Goal: Task Accomplishment & Management: Complete application form

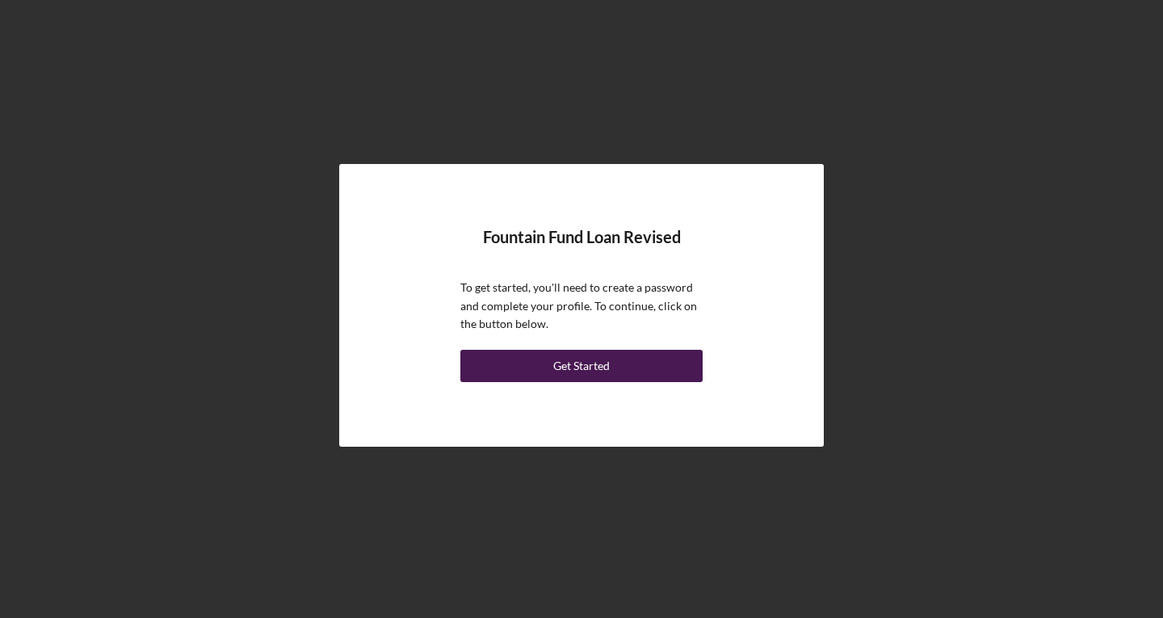
click at [566, 373] on div "Get Started" at bounding box center [581, 366] width 57 height 32
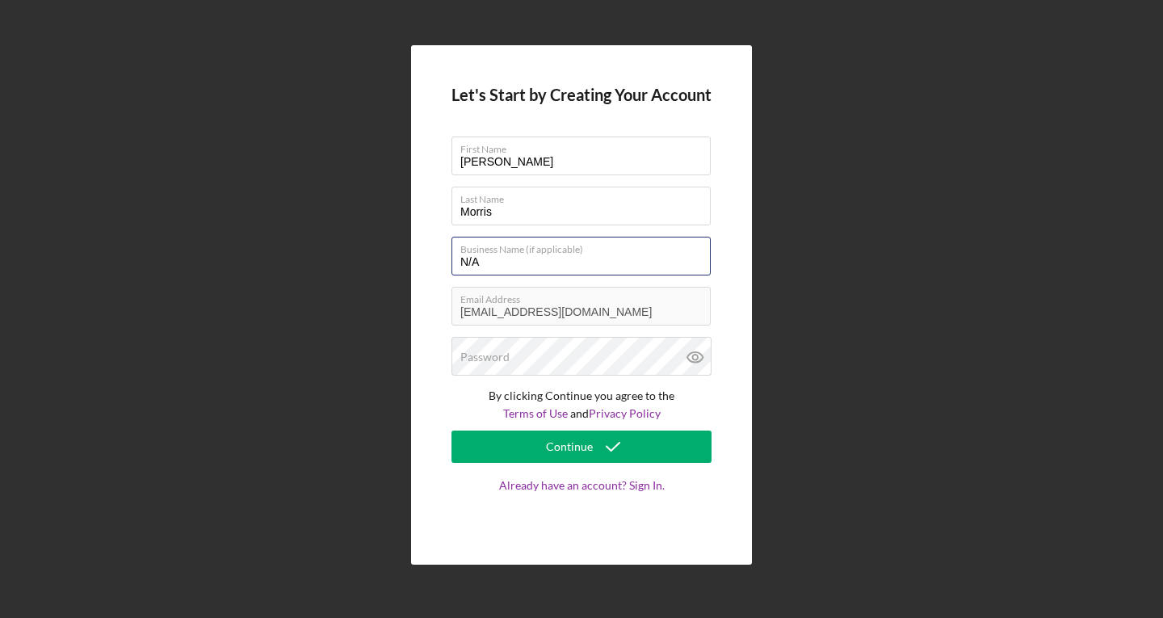
drag, startPoint x: 518, startPoint y: 267, endPoint x: 443, endPoint y: 262, distance: 75.2
click at [443, 262] on div "Let's Start by Creating Your Account First Name [PERSON_NAME] Last Name [PERSON…" at bounding box center [581, 305] width 341 height 520
type input "804 Carrier Express LLC"
click at [534, 354] on div "Password" at bounding box center [581, 357] width 260 height 40
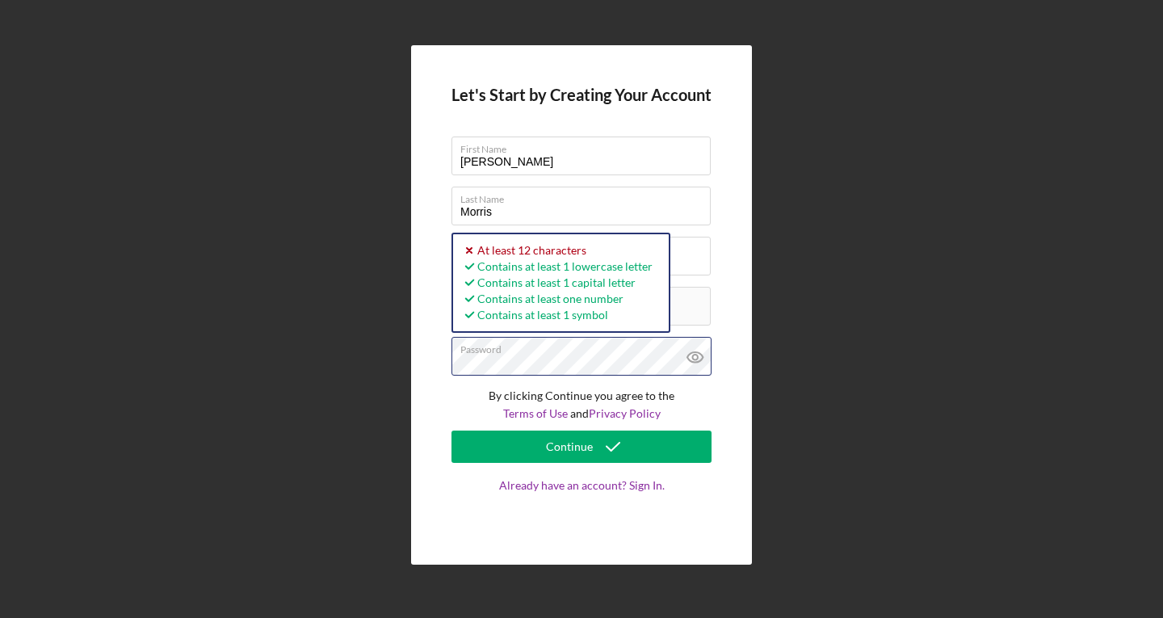
click at [382, 353] on div "Let's Start by Creating Your Account First Name [PERSON_NAME] Last Name [PERSON…" at bounding box center [581, 305] width 1147 height 610
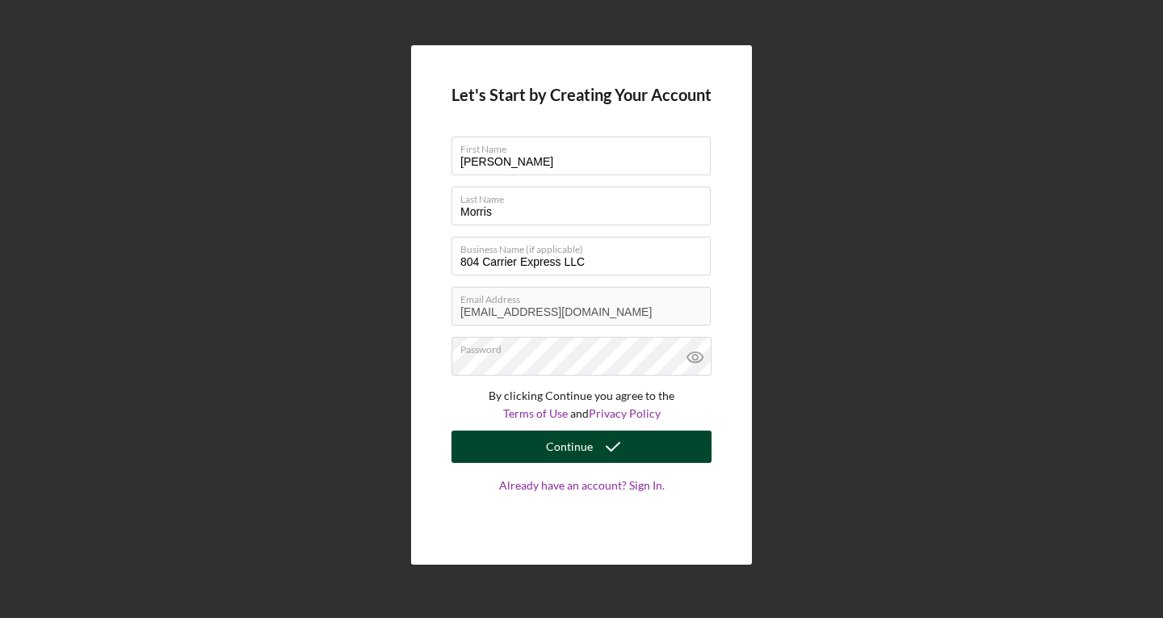
click at [571, 457] on div "Continue" at bounding box center [569, 446] width 47 height 32
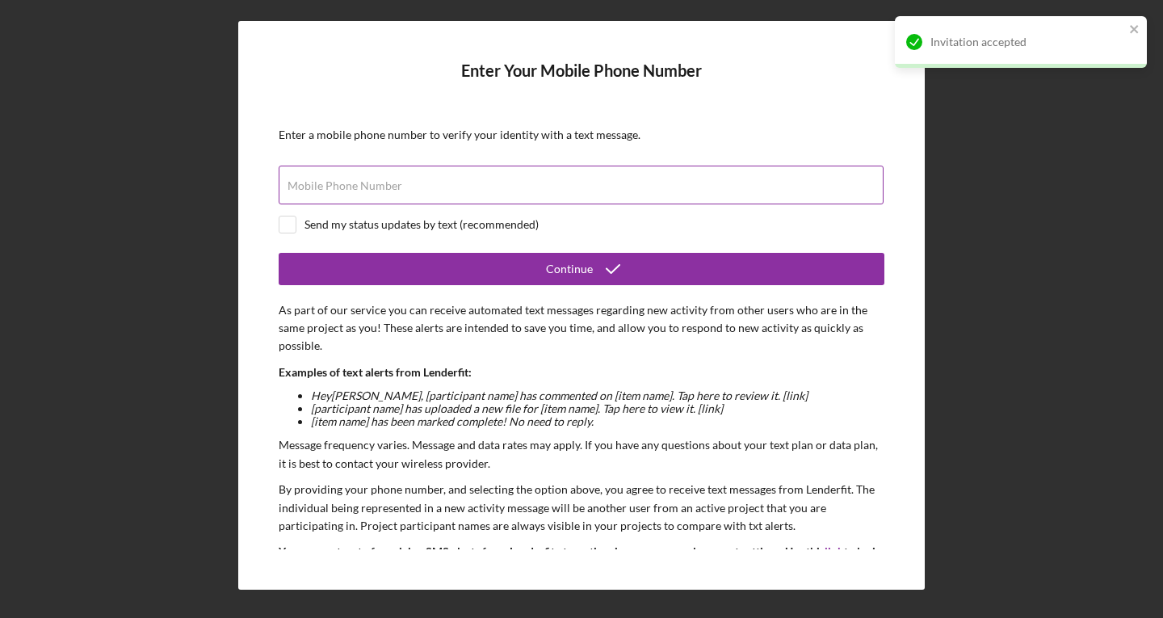
click at [437, 183] on div "Mobile Phone Number" at bounding box center [582, 186] width 606 height 40
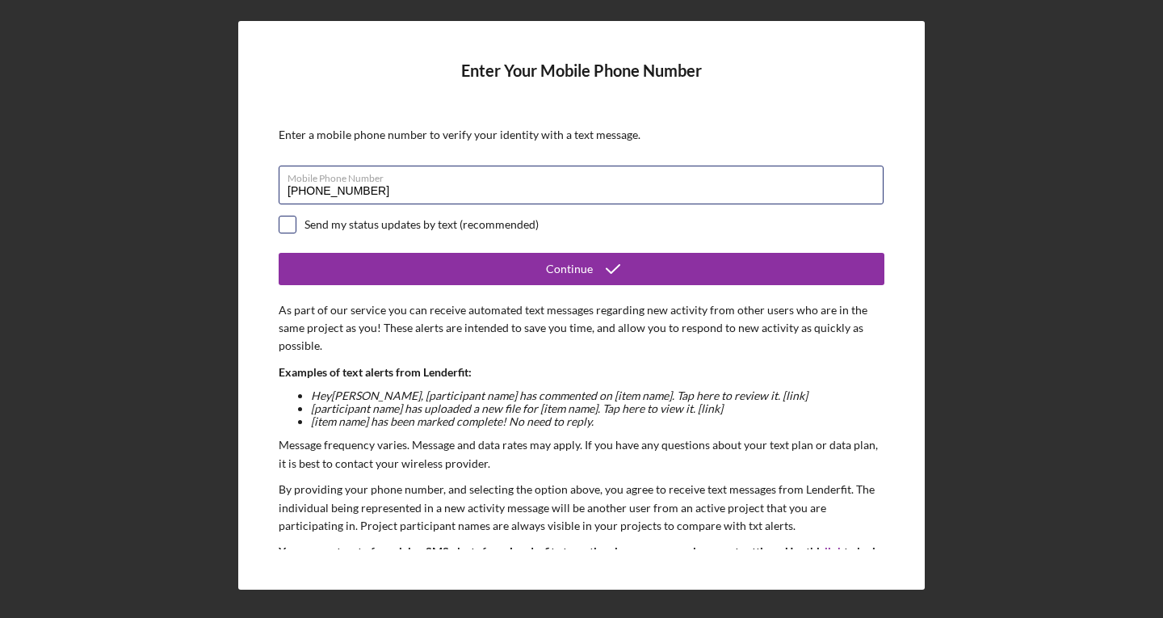
type input "[PHONE_NUMBER]"
click at [282, 226] on input "checkbox" at bounding box center [287, 224] width 16 height 16
checkbox input "true"
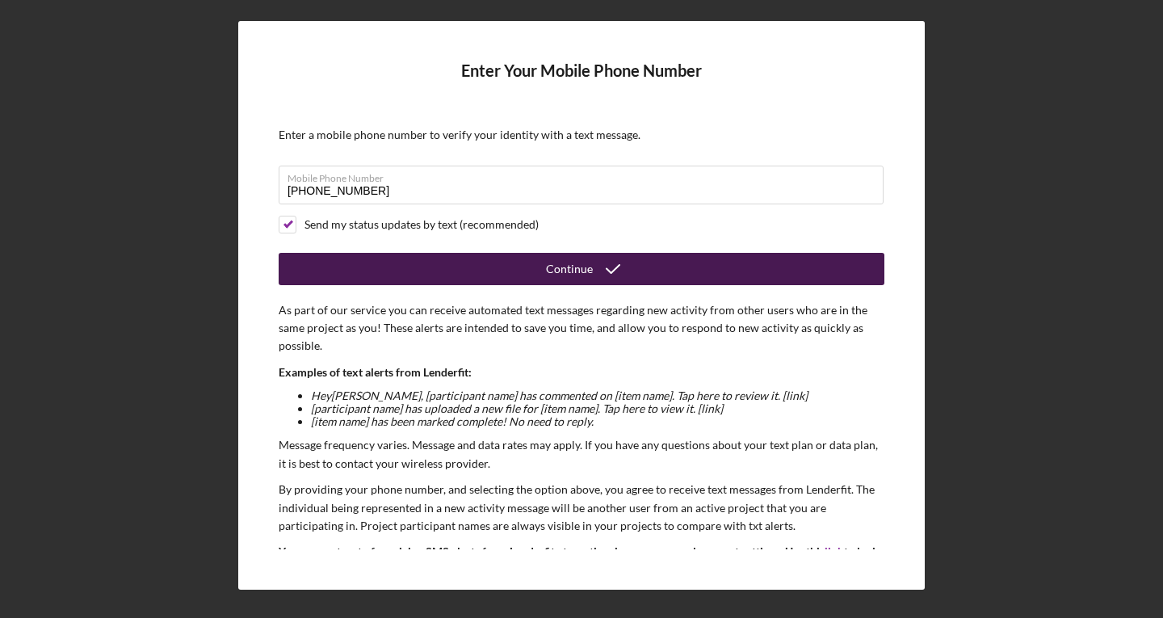
click at [504, 262] on button "Continue" at bounding box center [582, 269] width 606 height 32
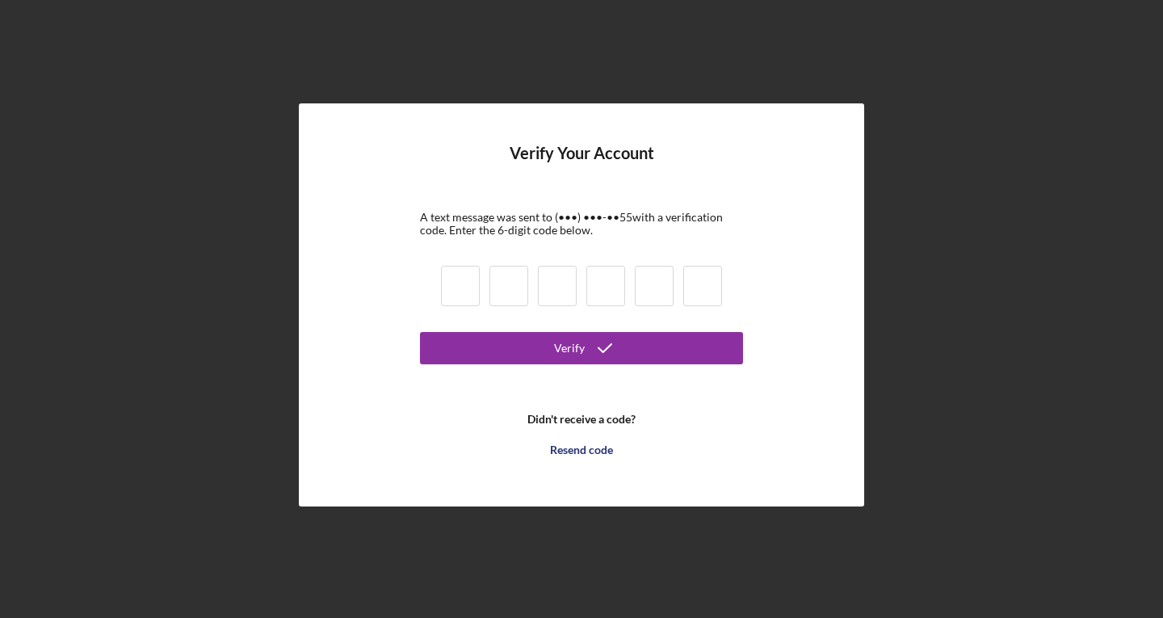
click at [454, 281] on input at bounding box center [460, 286] width 39 height 40
click at [457, 285] on input at bounding box center [460, 286] width 39 height 40
type input "0"
type input "3"
type input "2"
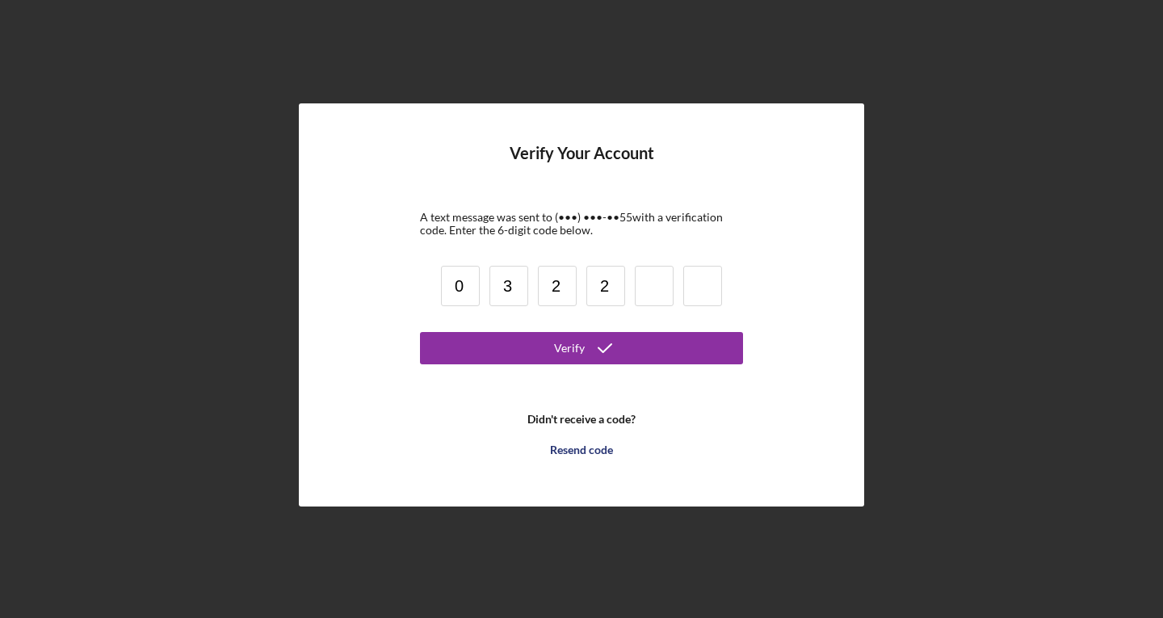
type input "2"
type input "6"
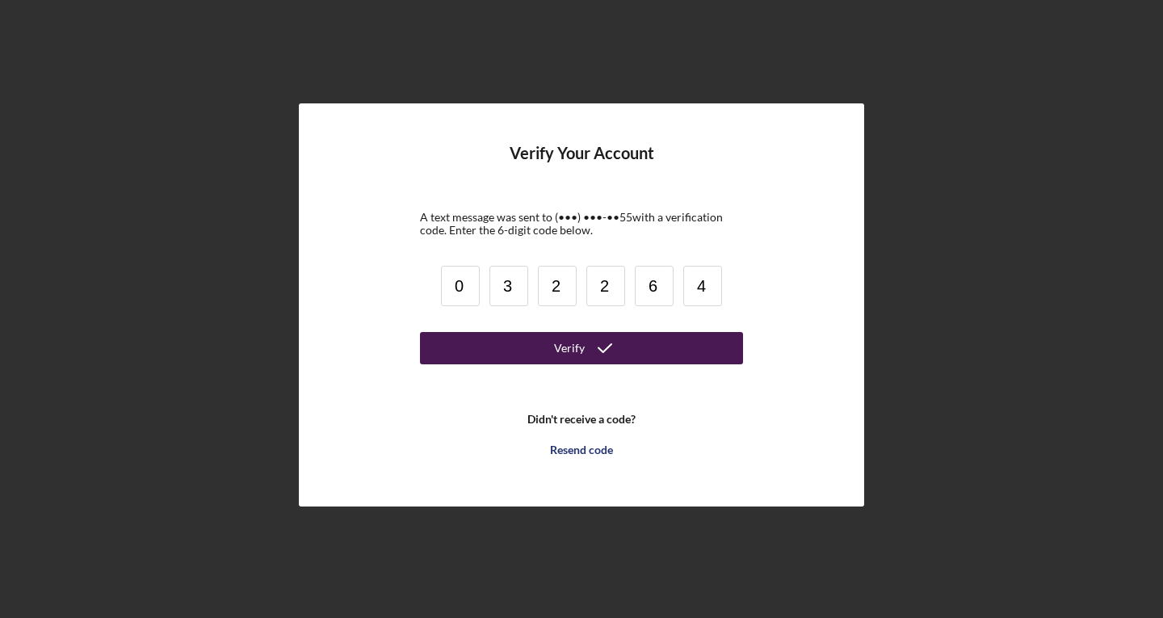
type input "4"
click at [587, 333] on icon "submit" at bounding box center [605, 348] width 40 height 40
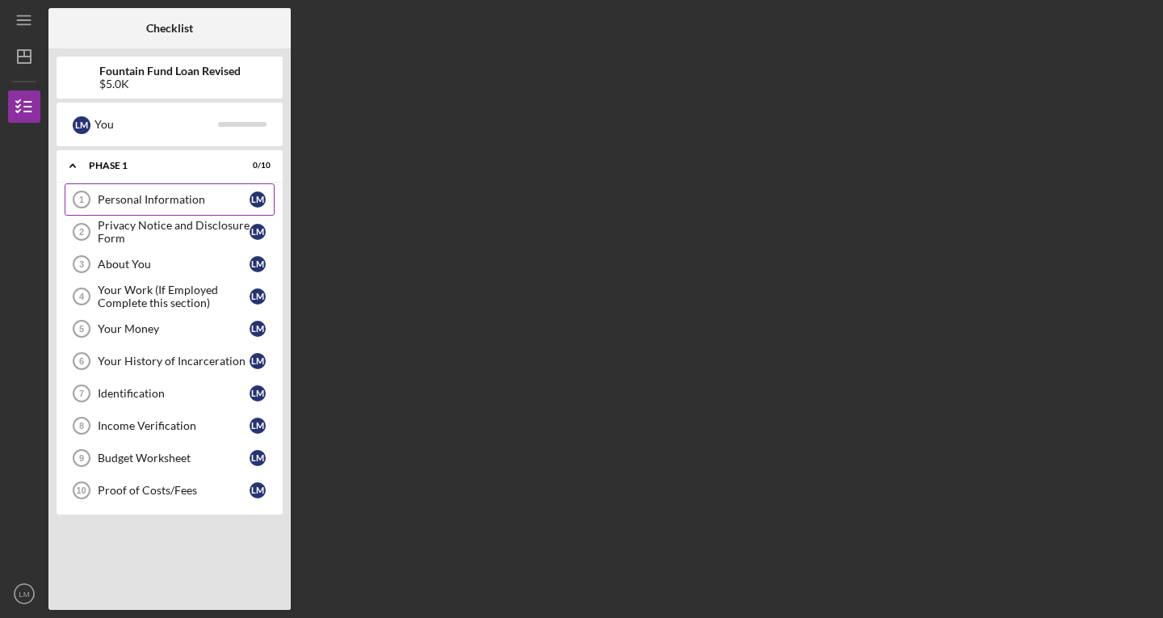
click at [183, 192] on link "Personal Information 1 Personal Information [PERSON_NAME]" at bounding box center [170, 199] width 210 height 32
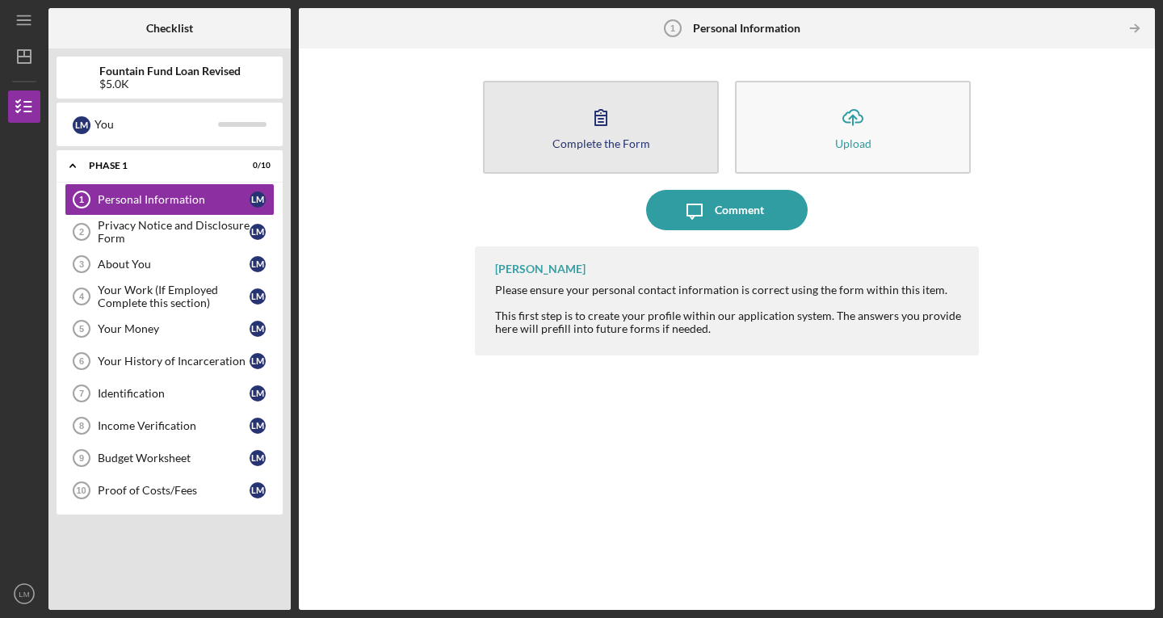
click at [601, 139] on div "Complete the Form" at bounding box center [601, 143] width 98 height 12
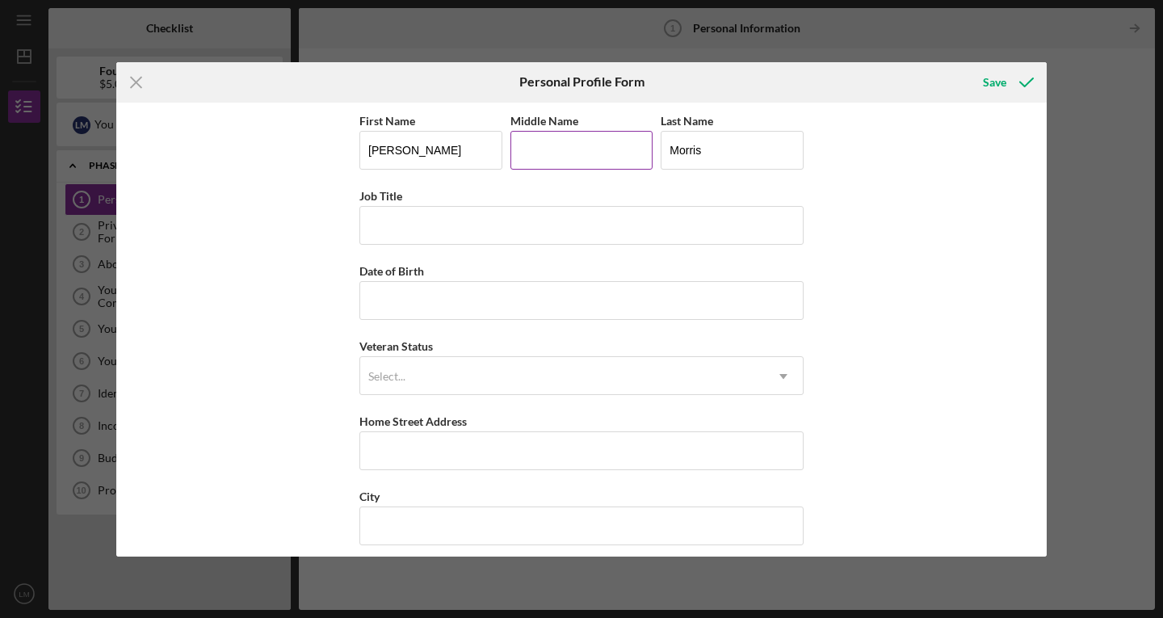
click at [567, 148] on input "Middle Name" at bounding box center [581, 150] width 143 height 39
type input "[PERSON_NAME]"
type input "Owner"
type input "[DATE]"
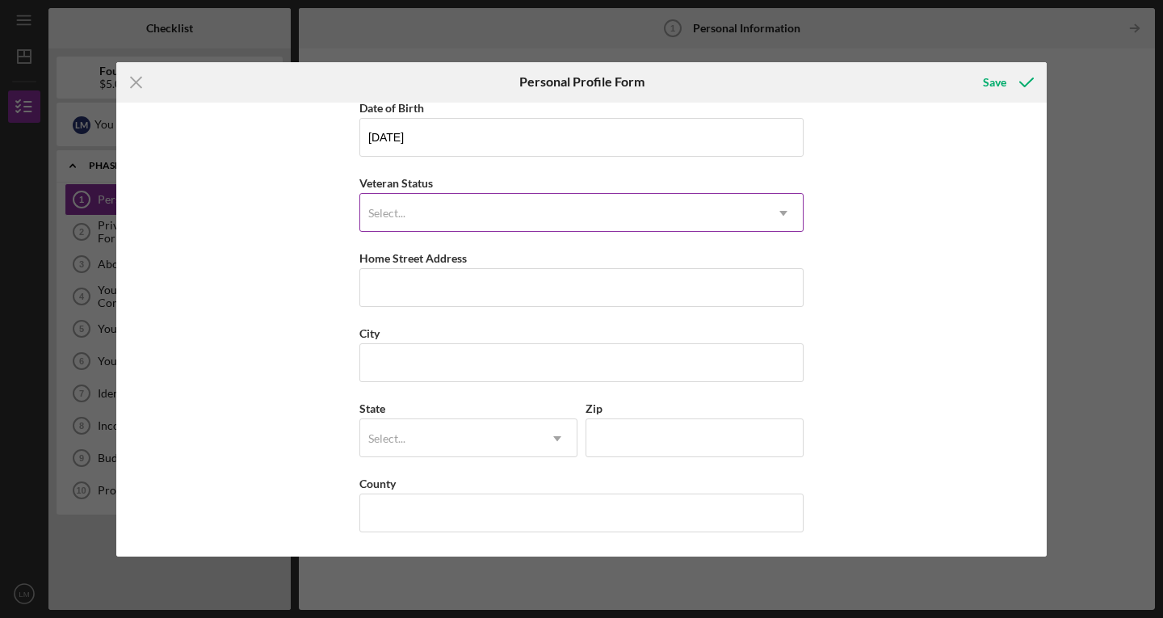
click at [715, 213] on div "Select..." at bounding box center [562, 213] width 404 height 37
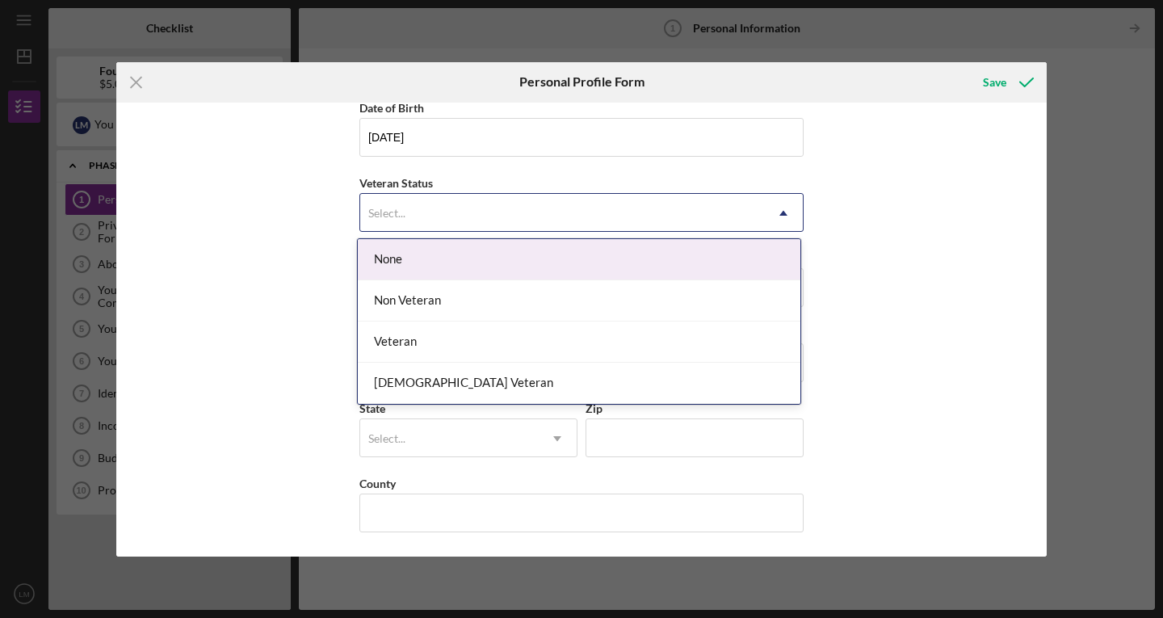
click at [645, 246] on div "None" at bounding box center [579, 259] width 442 height 41
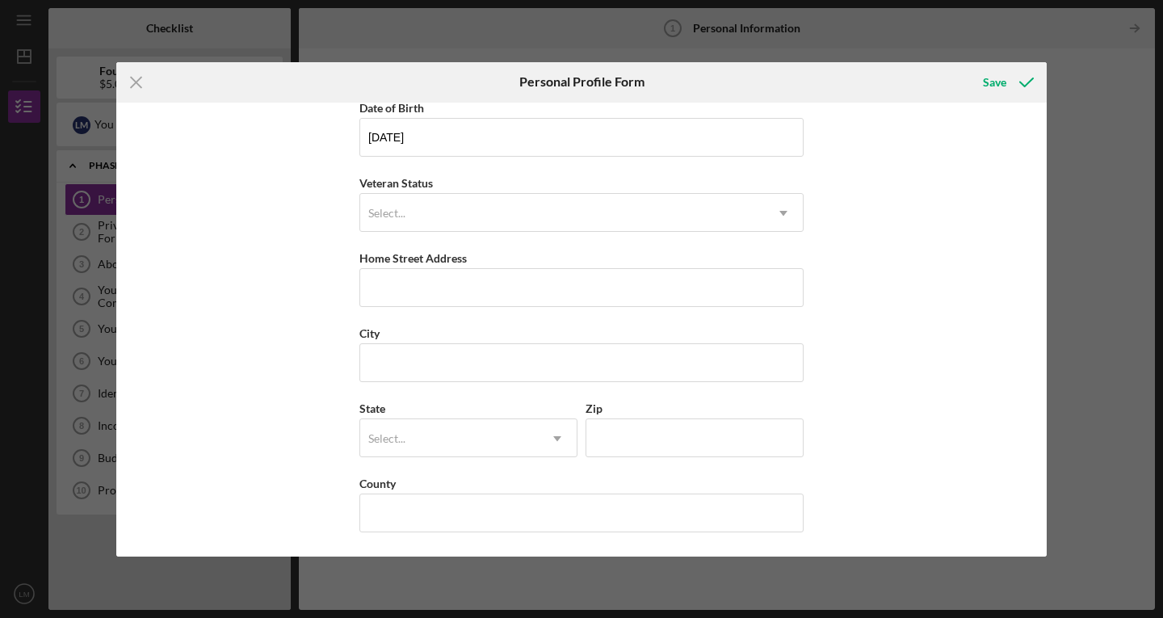
click at [901, 267] on div "First Name [PERSON_NAME] Middle Name [PERSON_NAME] Last Name [PERSON_NAME] Job …" at bounding box center [581, 330] width 930 height 454
click at [478, 509] on input "County" at bounding box center [581, 512] width 444 height 39
type input "[GEOGRAPHIC_DATA]"
click at [501, 279] on input "Home Street Address" at bounding box center [581, 287] width 444 height 39
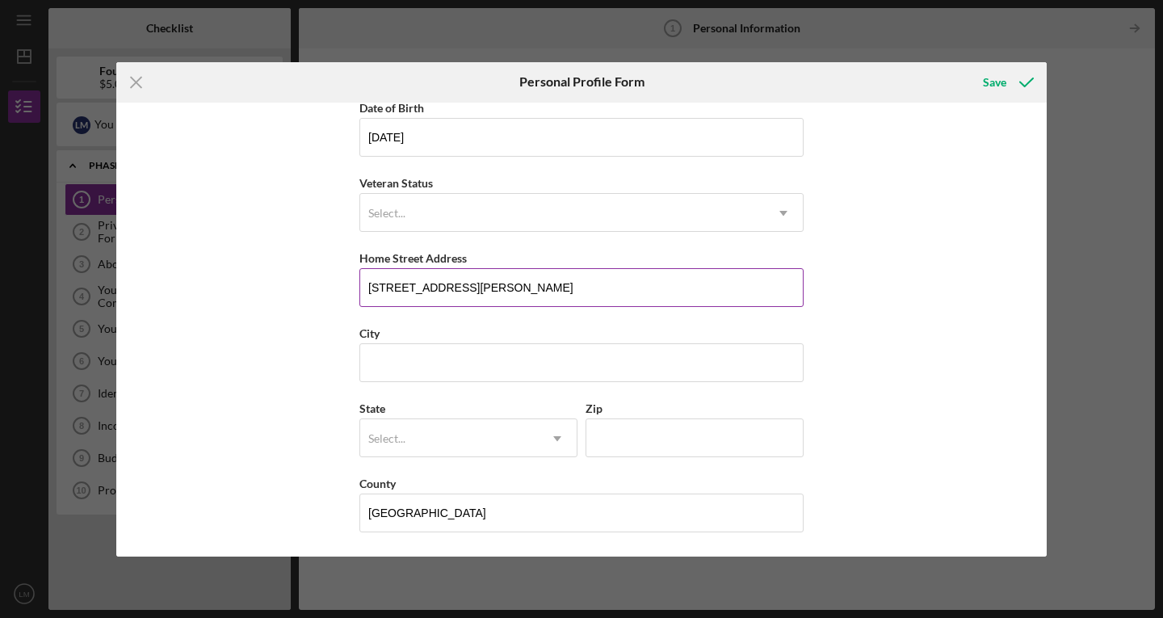
type input "[STREET_ADDRESS][PERSON_NAME]"
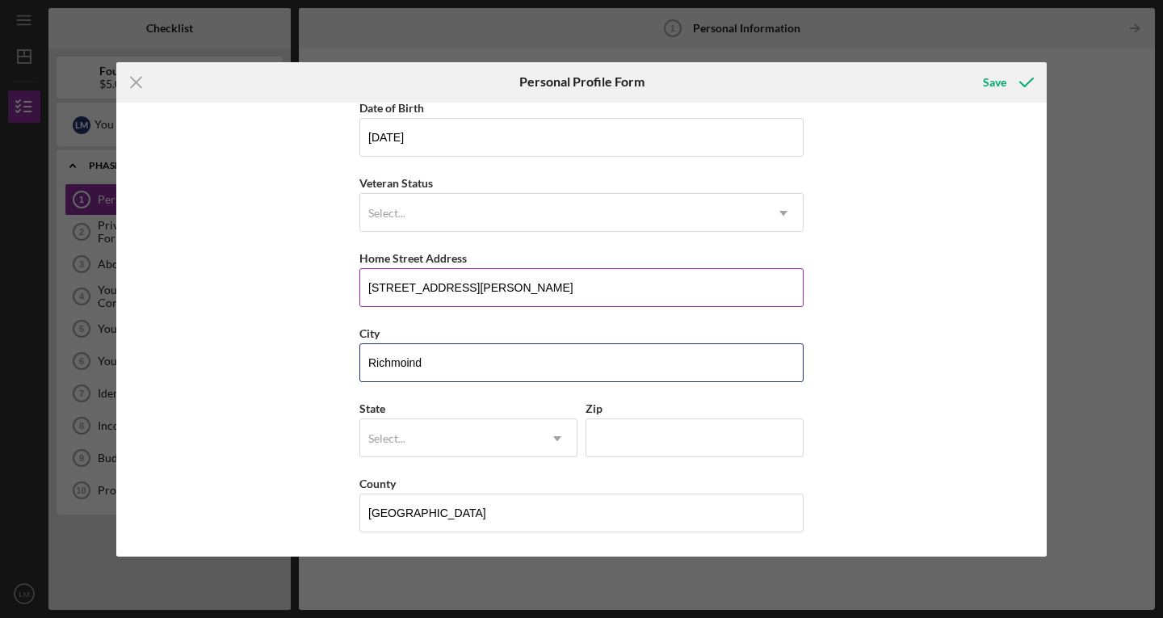
type input "Richmoind"
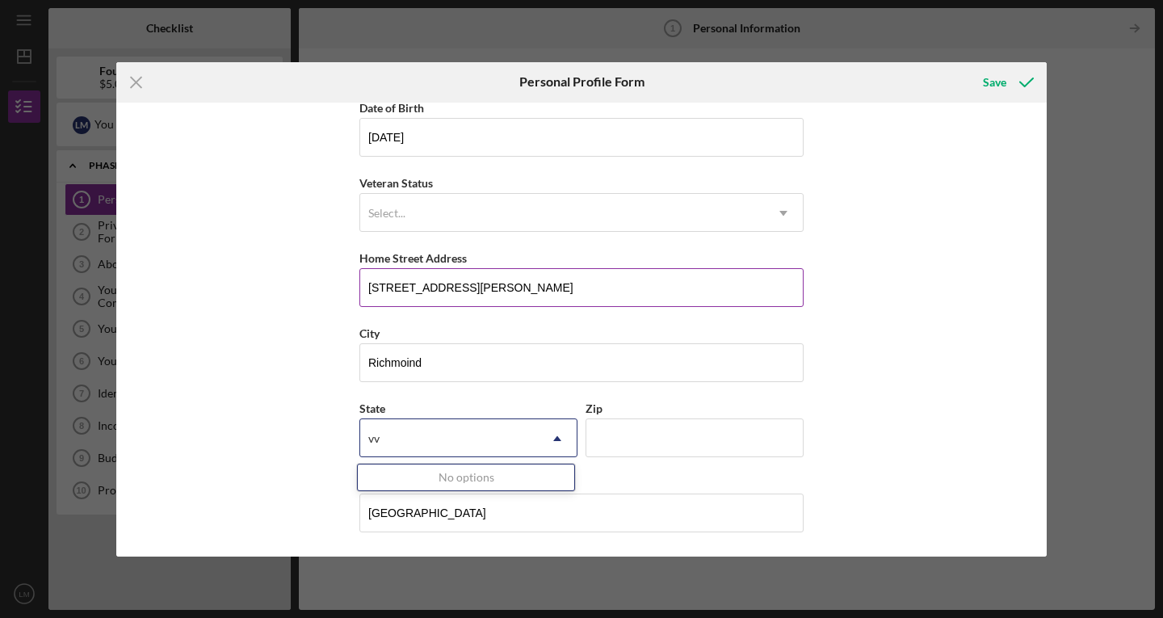
type input "v"
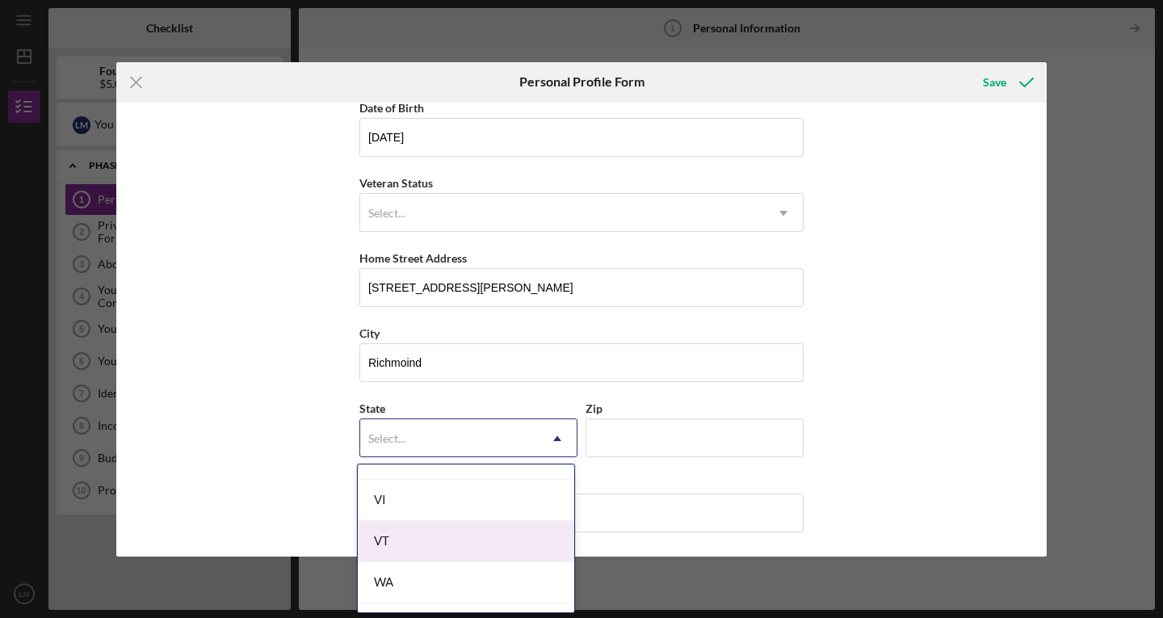
scroll to position [2745, 0]
click at [410, 547] on div "VA" at bounding box center [466, 539] width 216 height 41
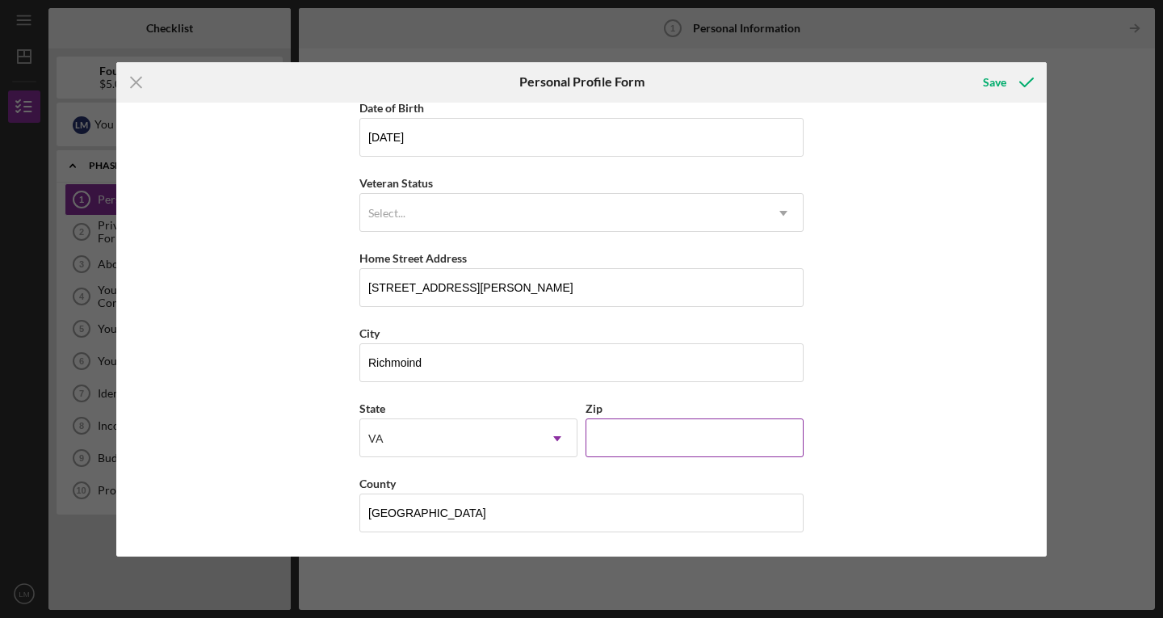
click at [639, 425] on input "Zip" at bounding box center [694, 437] width 218 height 39
type input "1####"
type input "23223"
click at [893, 335] on div "First Name [PERSON_NAME] Middle Name [PERSON_NAME] Last Name [PERSON_NAME] Job …" at bounding box center [581, 330] width 930 height 454
click at [1001, 84] on div "Save" at bounding box center [994, 82] width 23 height 32
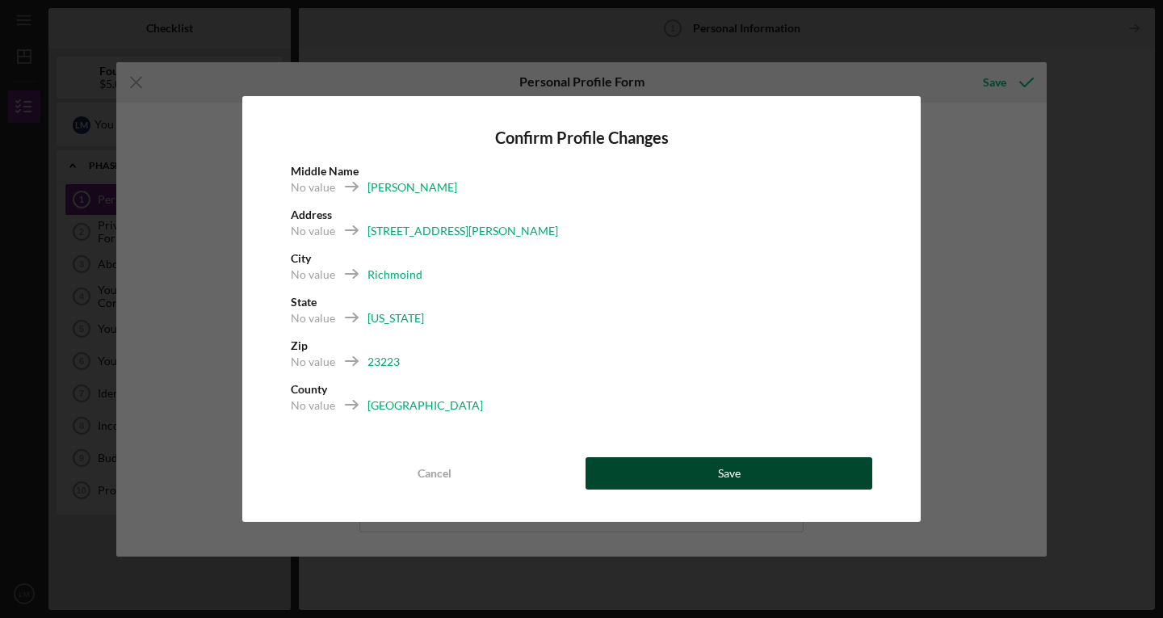
click at [705, 480] on button "Save" at bounding box center [728, 473] width 287 height 32
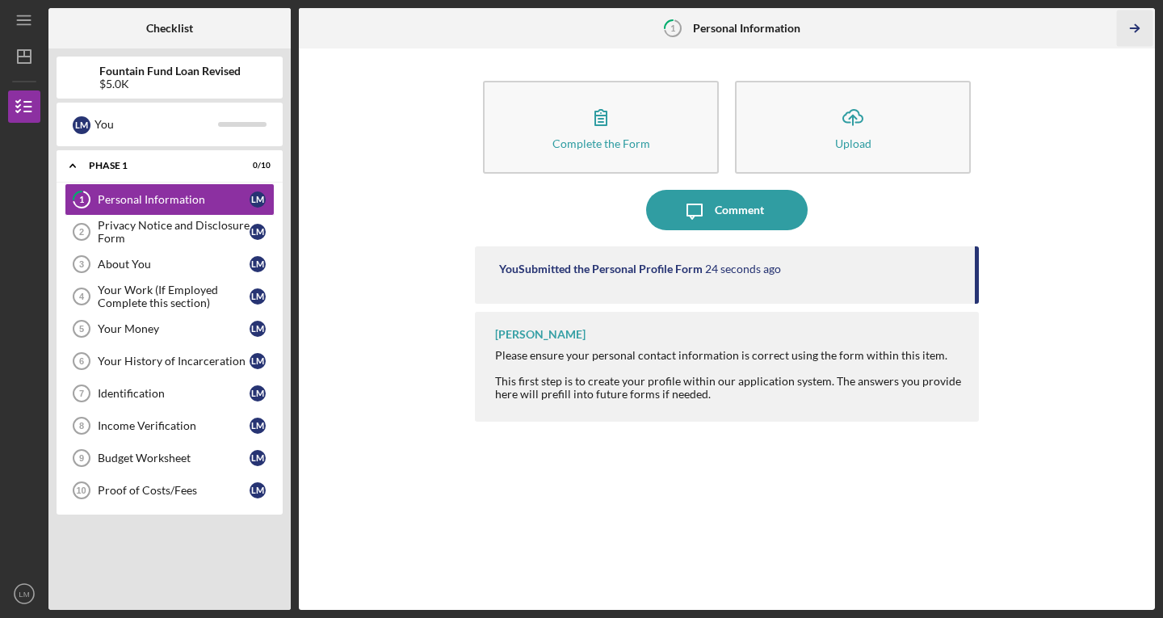
click at [1133, 25] on icon "Icon/Table Pagination Arrow" at bounding box center [1134, 28] width 36 height 36
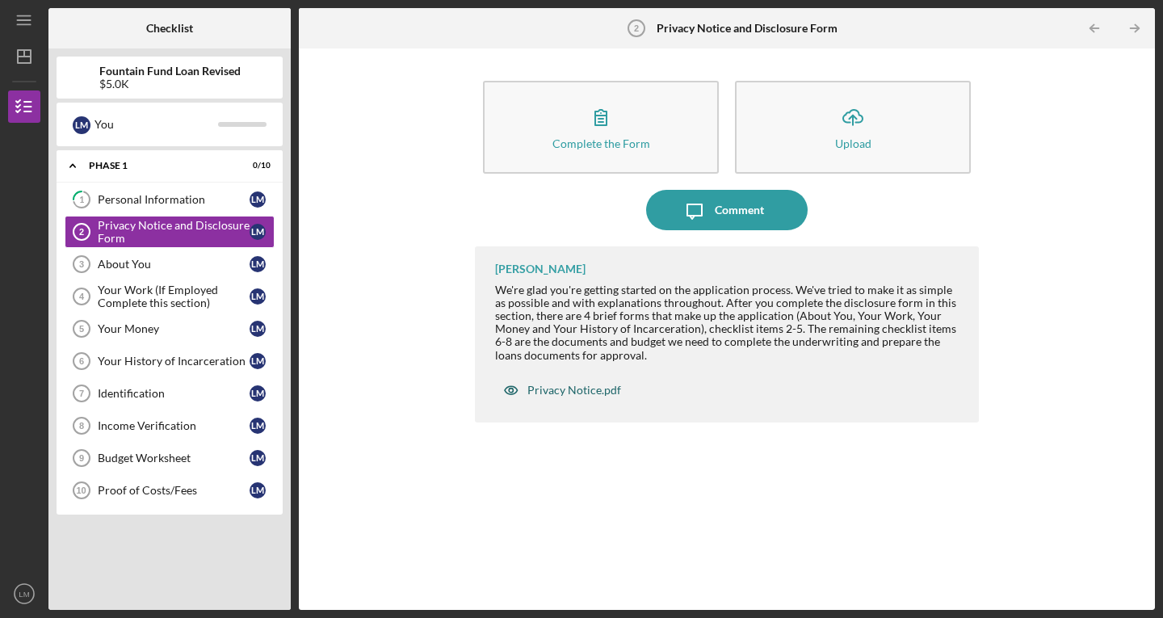
click at [570, 388] on div "Privacy Notice.pdf" at bounding box center [574, 390] width 94 height 13
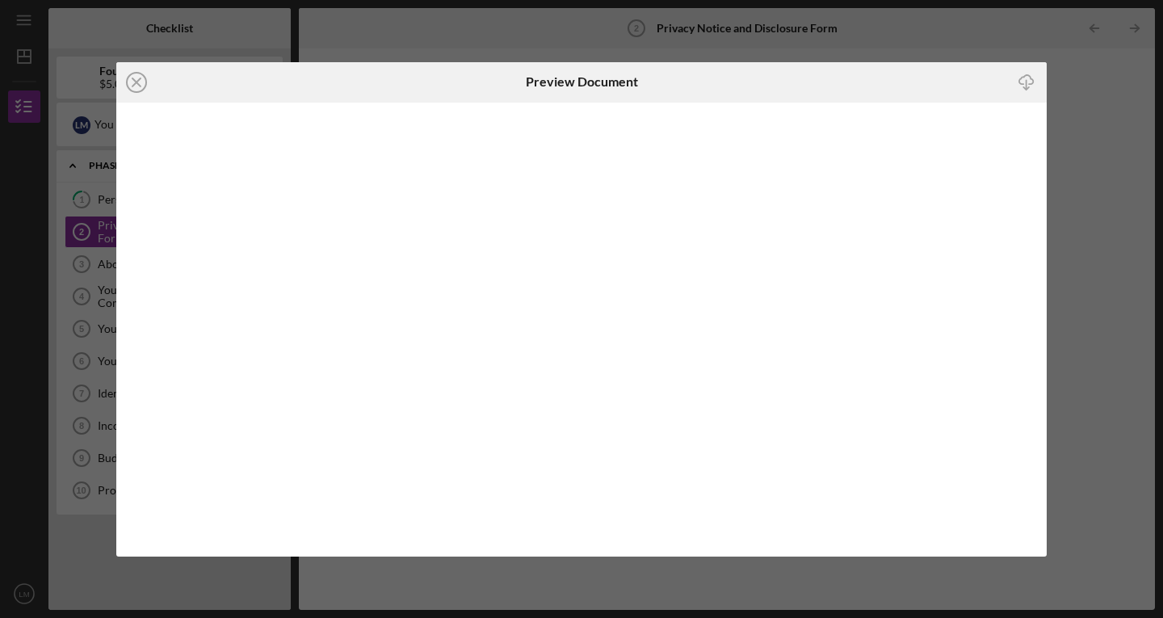
click at [925, 22] on div "Icon/Close Preview Document Icon/Download" at bounding box center [581, 309] width 1163 height 618
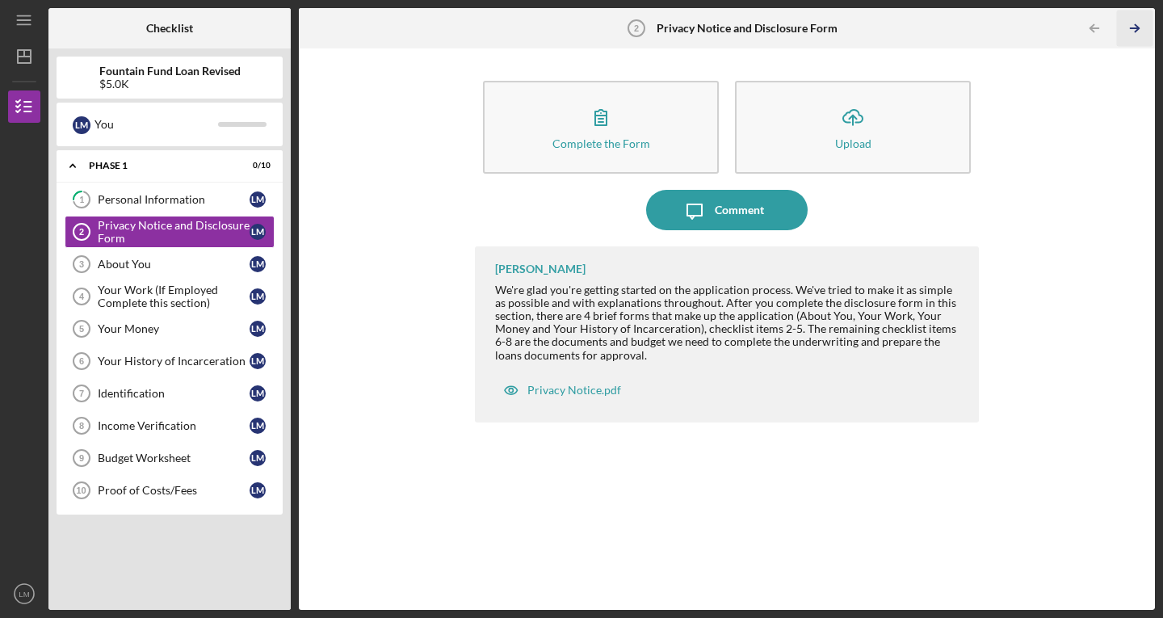
click at [1133, 25] on icon "Icon/Table Pagination Arrow" at bounding box center [1134, 28] width 36 height 36
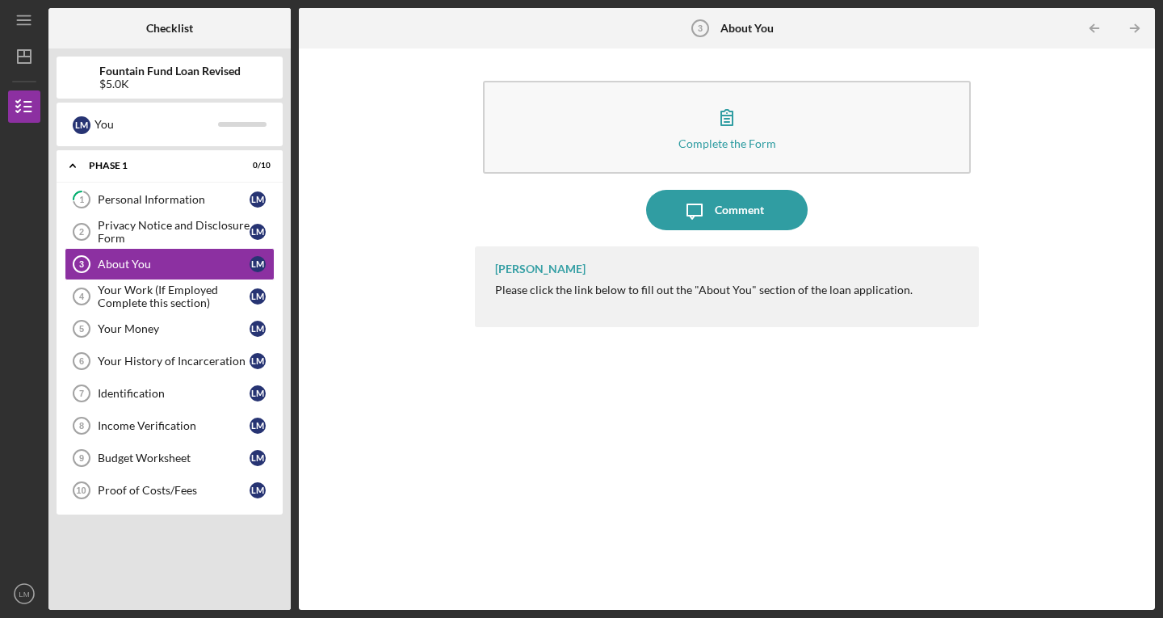
click at [711, 291] on div "Please click the link below to fill out the "About You" section of the loan app…" at bounding box center [703, 289] width 417 height 13
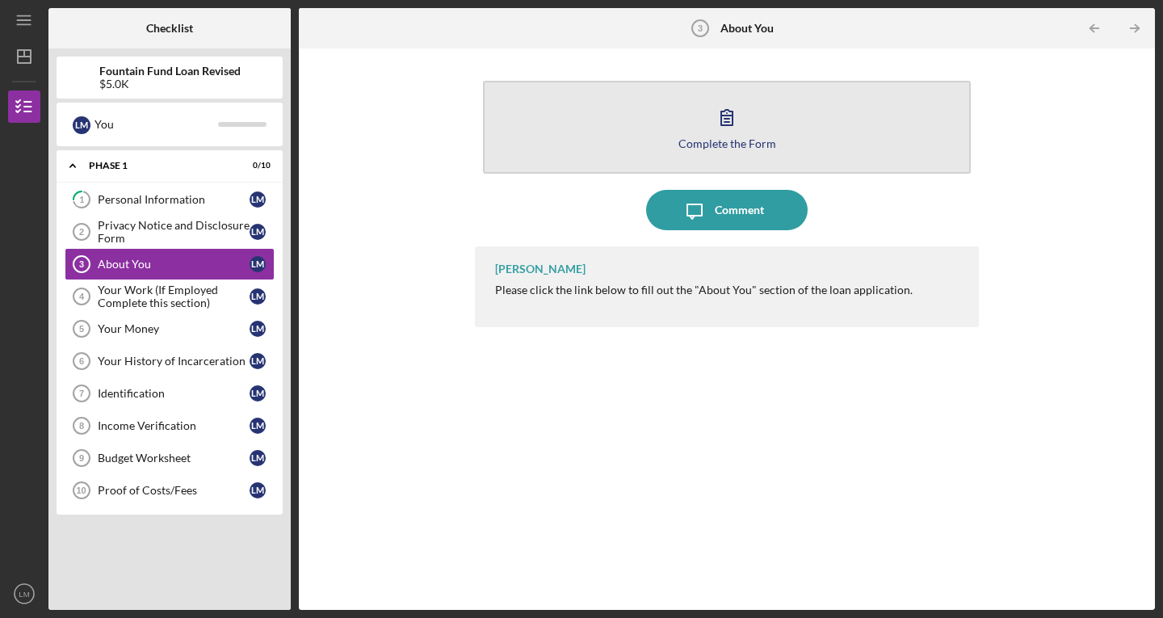
click at [726, 125] on icon "button" at bounding box center [726, 117] width 11 height 15
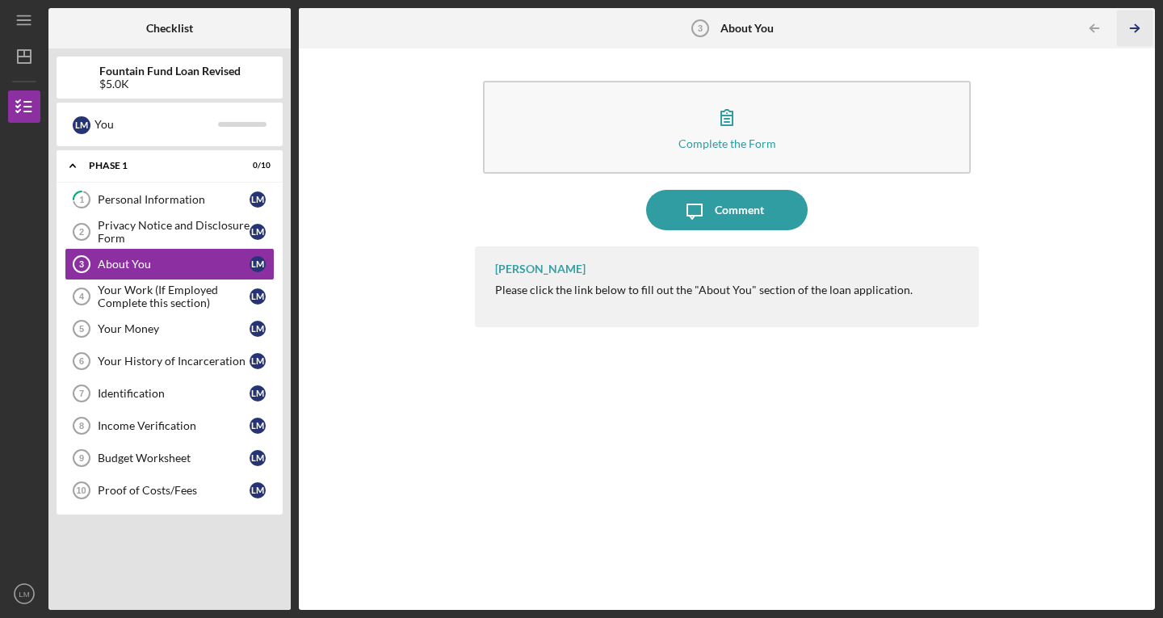
click at [1136, 23] on icon "Icon/Table Pagination Arrow" at bounding box center [1134, 28] width 36 height 36
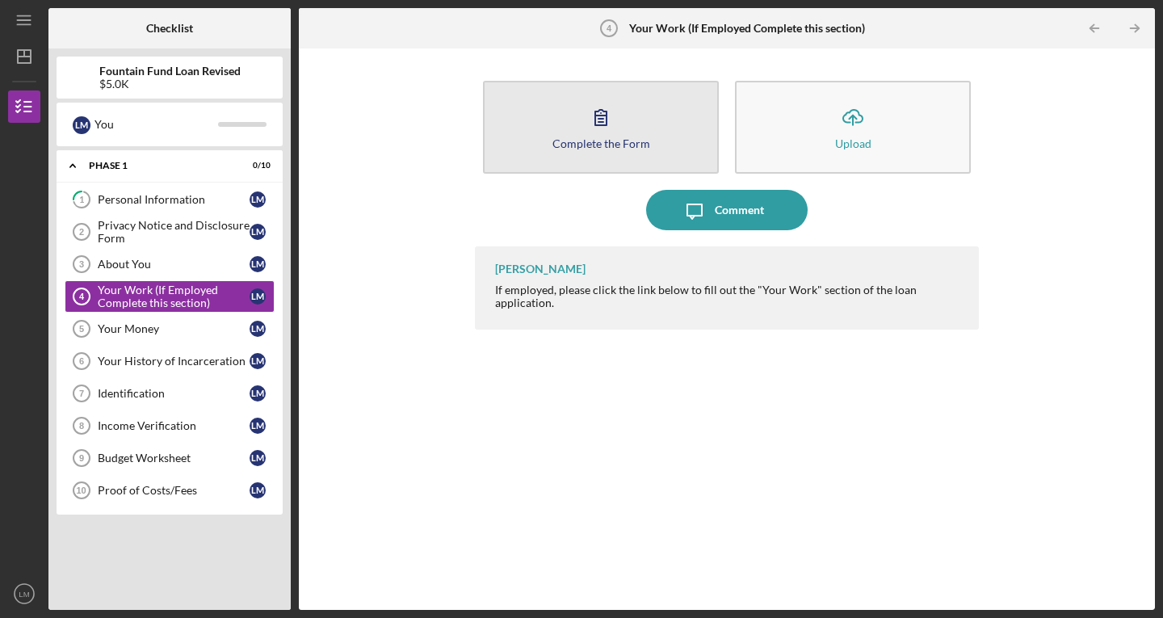
click at [573, 139] on div "Complete the Form" at bounding box center [601, 143] width 98 height 12
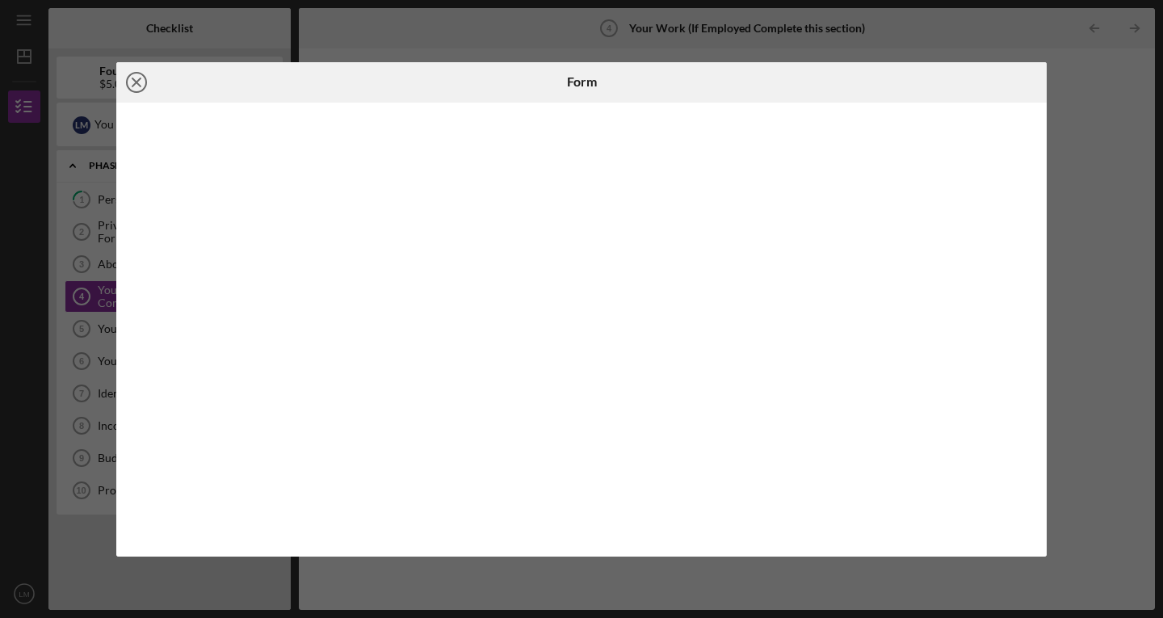
click at [132, 78] on icon "Icon/Close" at bounding box center [136, 82] width 40 height 40
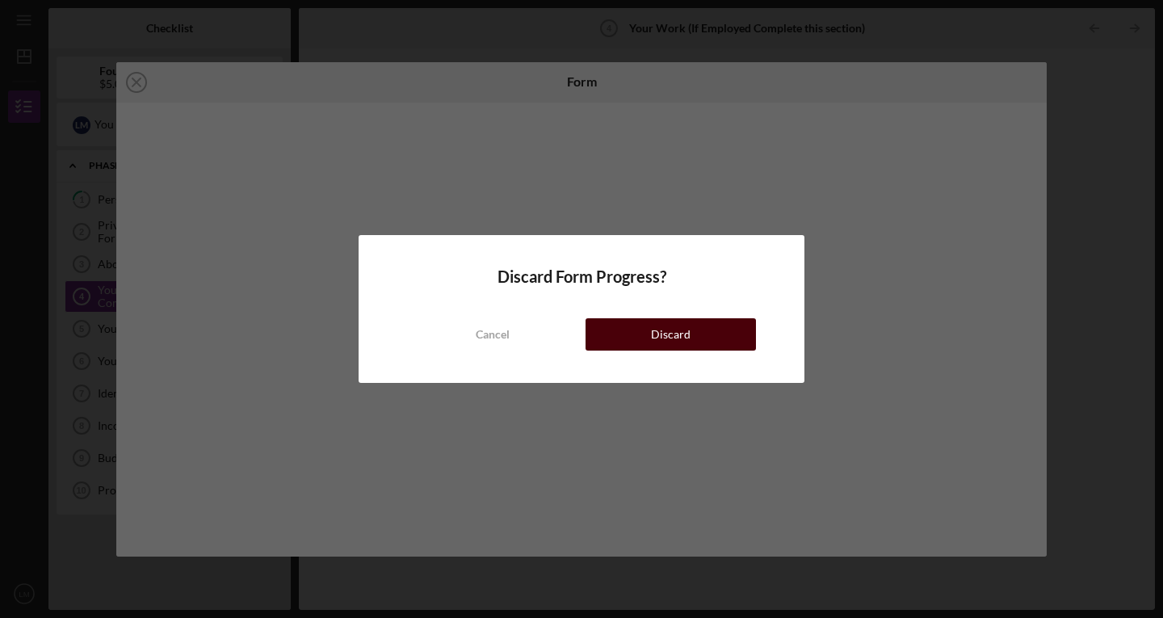
click at [626, 340] on button "Discard" at bounding box center [670, 334] width 170 height 32
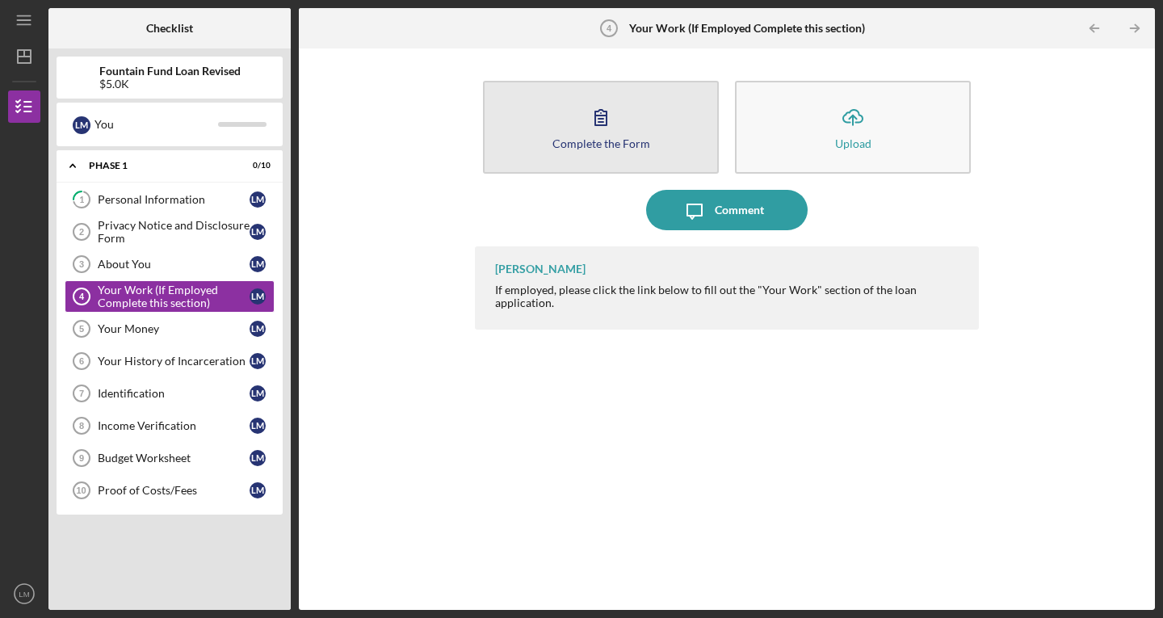
click at [583, 150] on button "Complete the Form Form" at bounding box center [601, 127] width 236 height 93
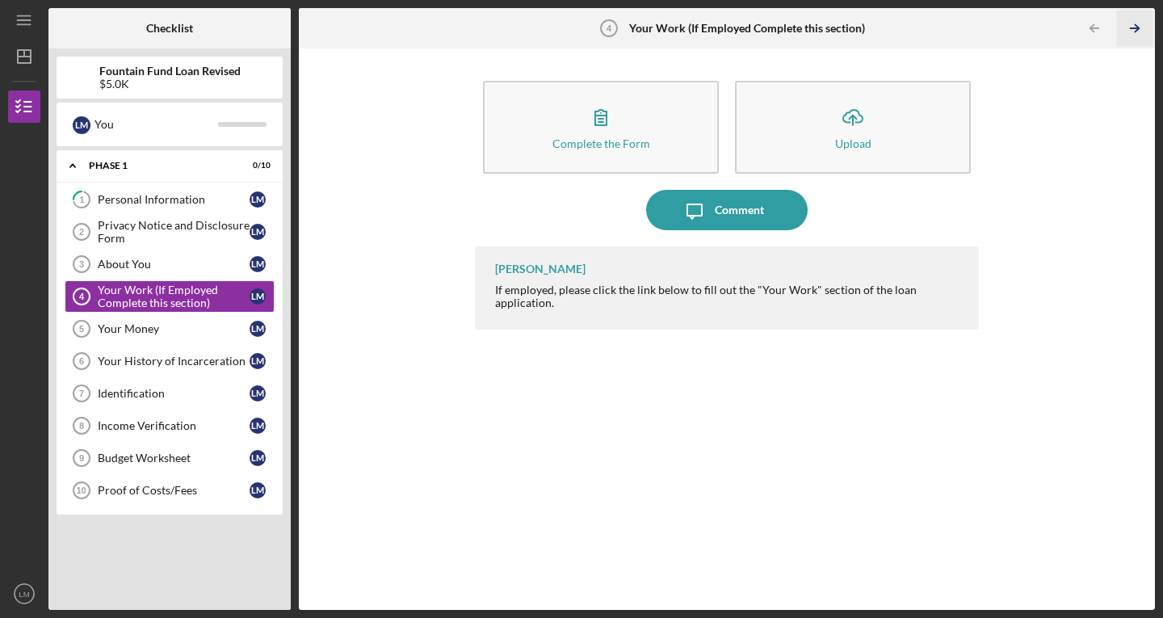
click at [1140, 27] on icon "Icon/Table Pagination Arrow" at bounding box center [1134, 28] width 36 height 36
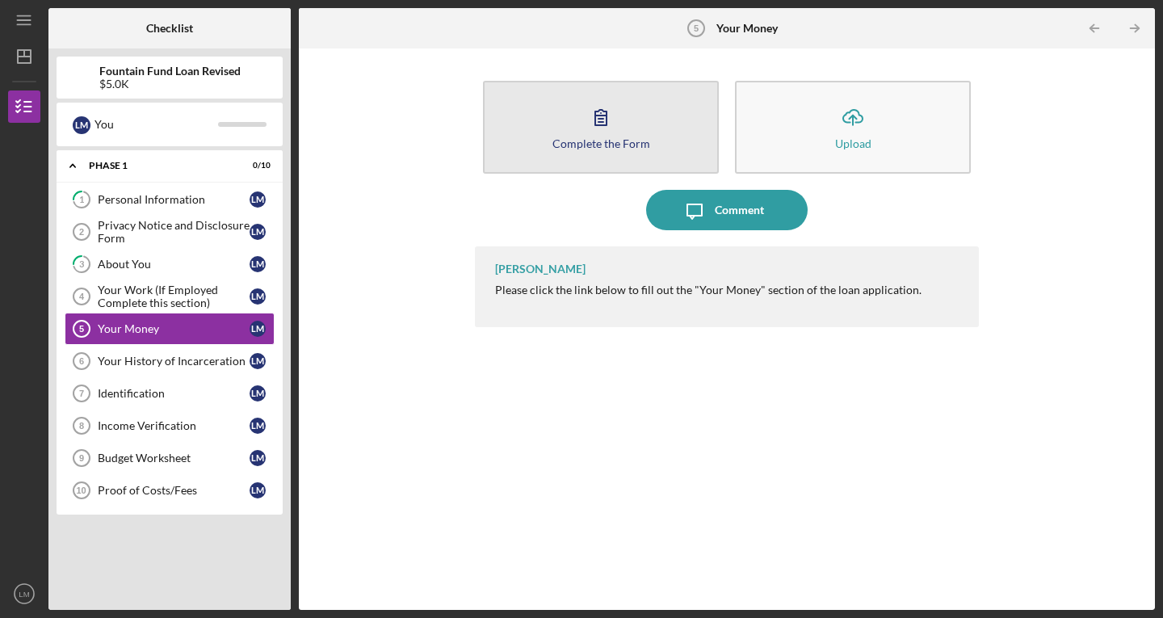
click at [626, 127] on button "Complete the Form Form" at bounding box center [601, 127] width 236 height 93
click at [621, 132] on button "Complete the Form Form" at bounding box center [601, 127] width 236 height 93
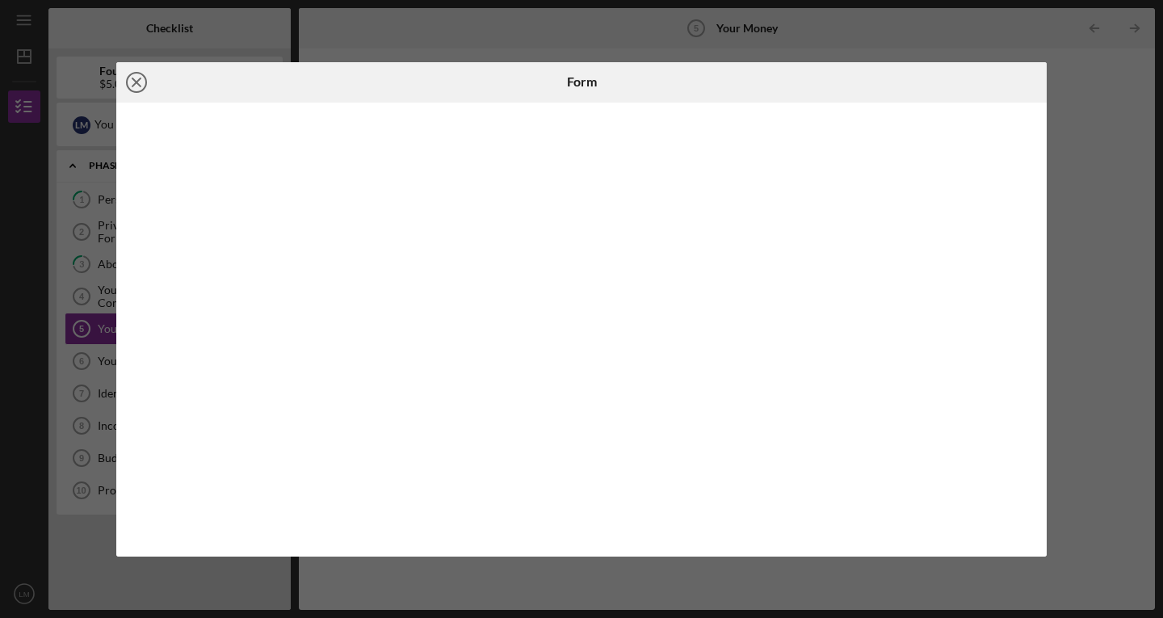
click at [134, 86] on icon "Icon/Close" at bounding box center [136, 82] width 40 height 40
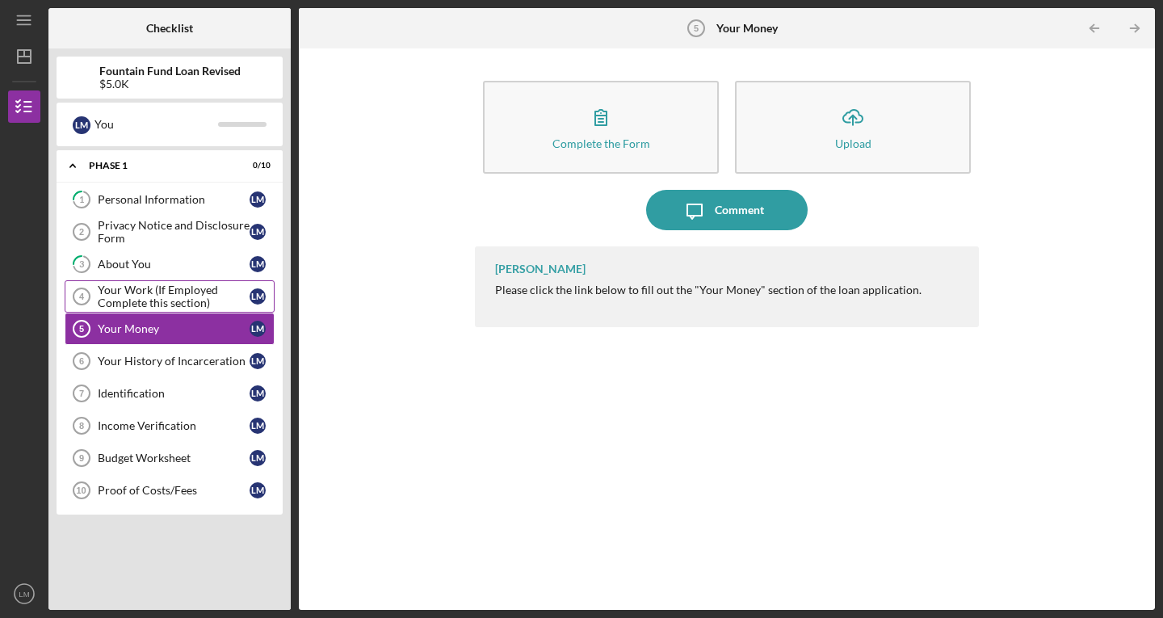
click at [135, 300] on div "Your Work (If Employed Complete this section)" at bounding box center [174, 296] width 152 height 26
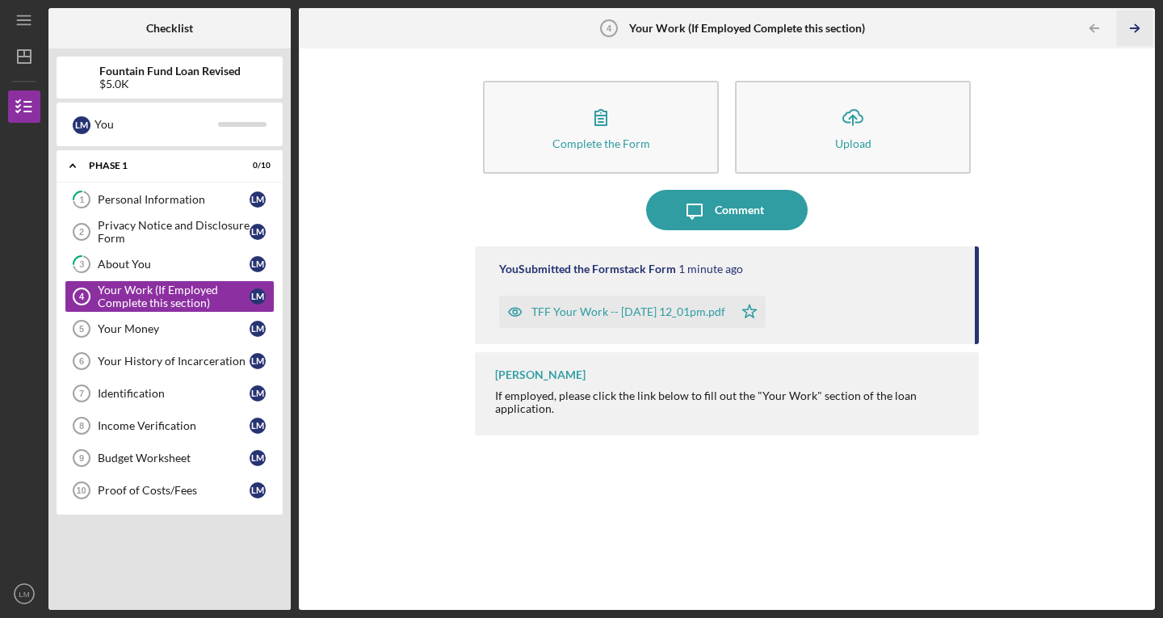
click at [1133, 30] on icon "Icon/Table Pagination Arrow" at bounding box center [1134, 28] width 36 height 36
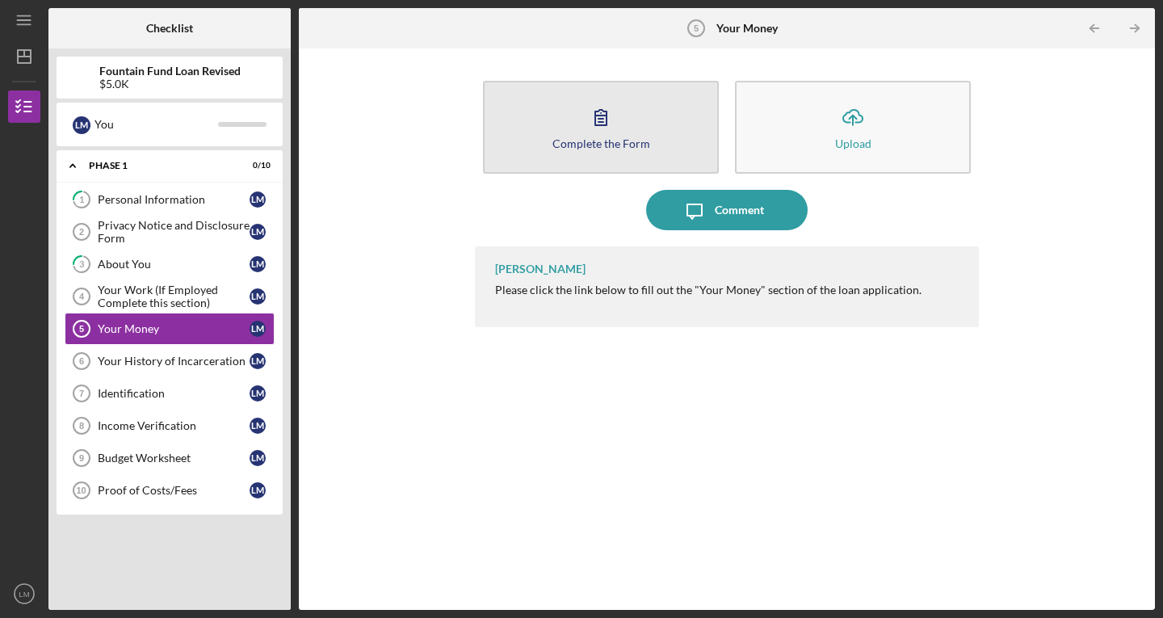
click at [590, 142] on div "Complete the Form" at bounding box center [601, 143] width 98 height 12
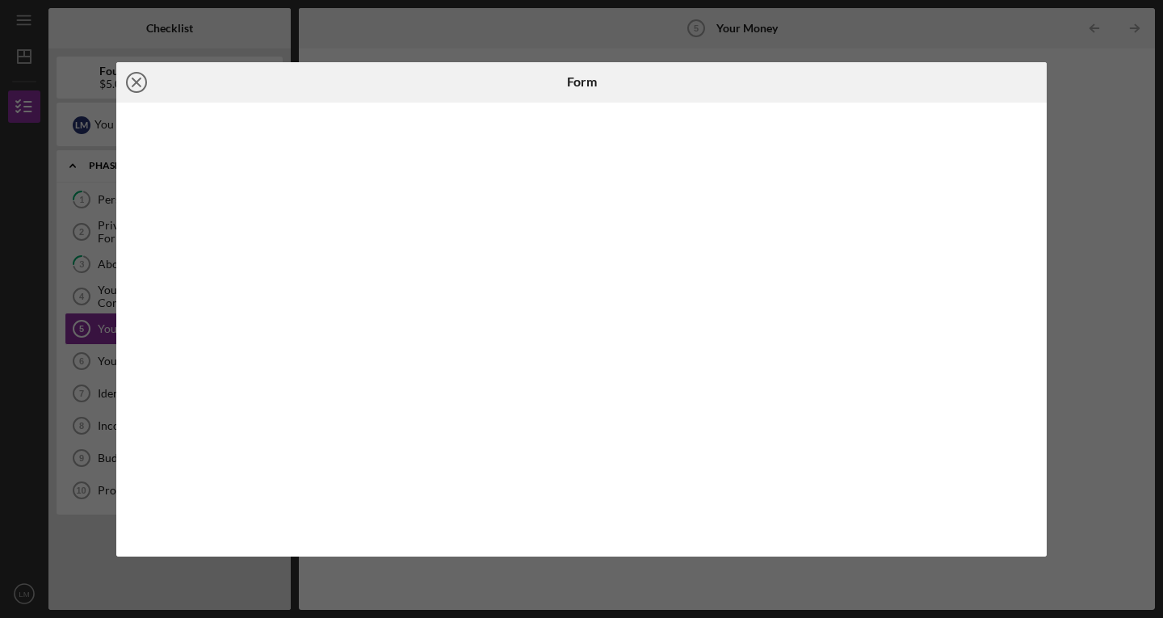
click at [130, 78] on icon "Icon/Close" at bounding box center [136, 82] width 40 height 40
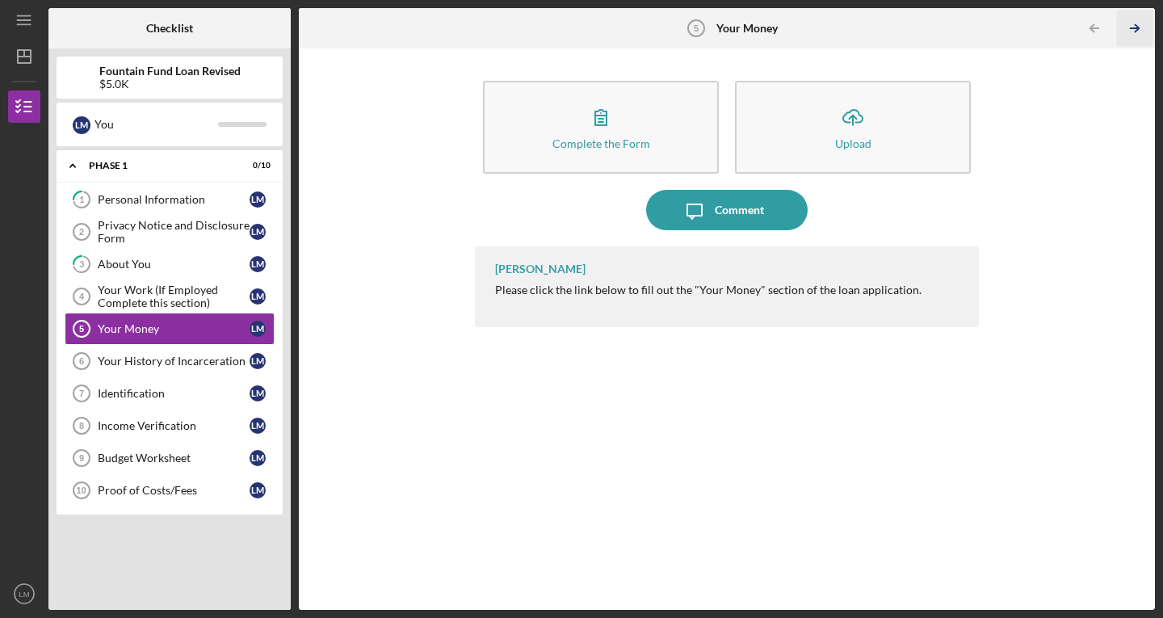
click at [1143, 26] on icon "Icon/Table Pagination Arrow" at bounding box center [1134, 28] width 36 height 36
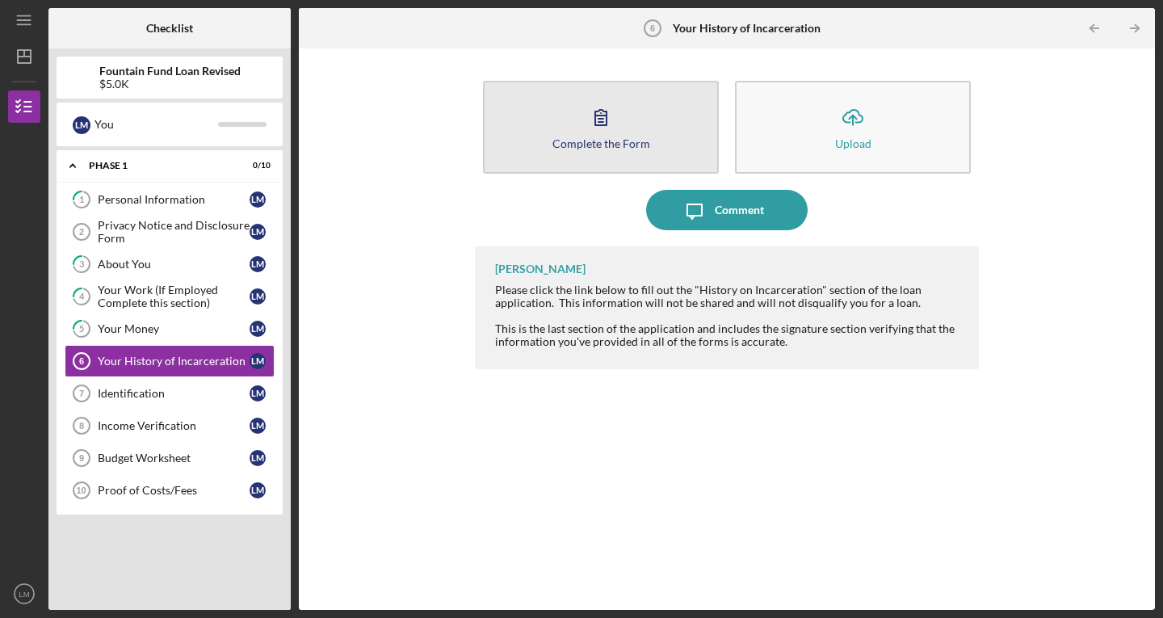
click at [610, 137] on div "Complete the Form" at bounding box center [601, 143] width 98 height 12
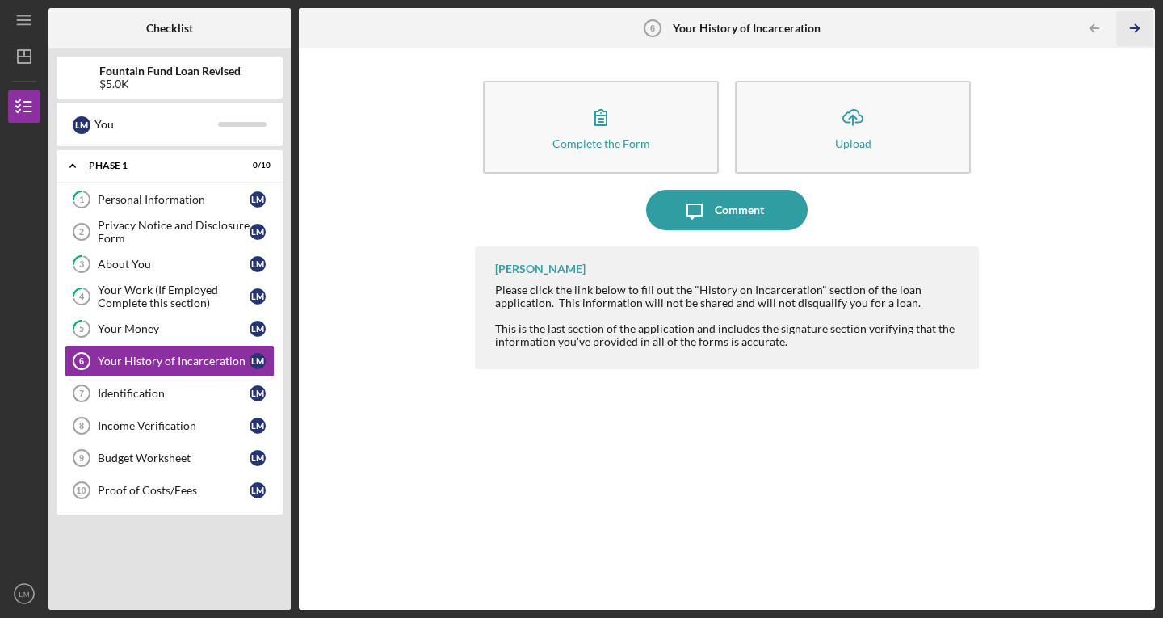
click at [1138, 30] on polyline "button" at bounding box center [1136, 28] width 4 height 7
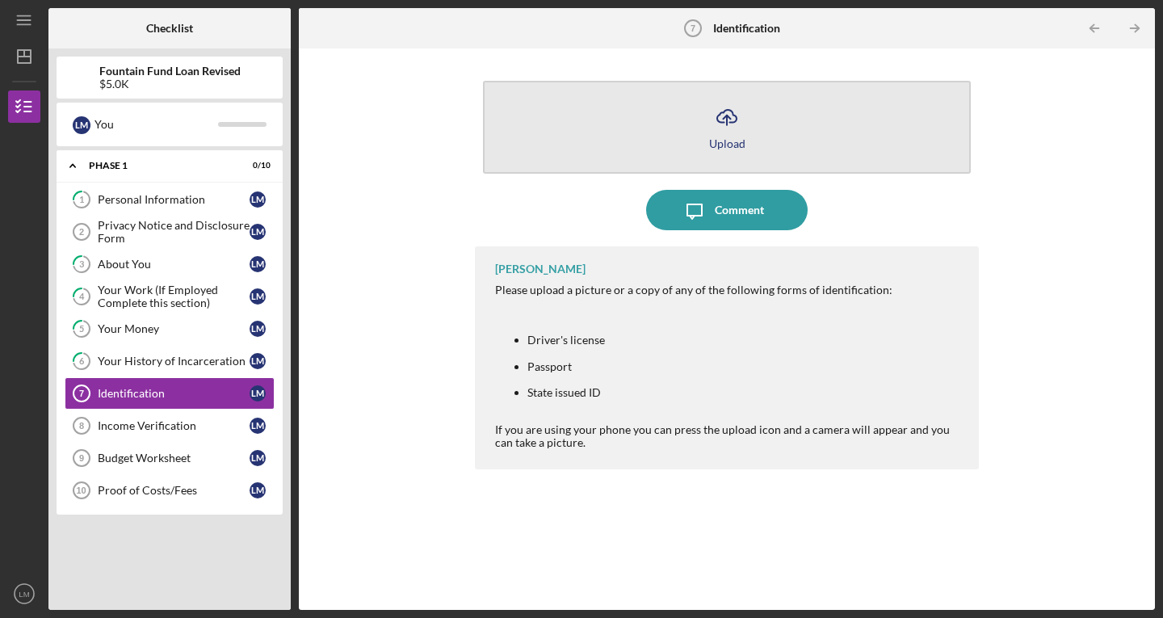
click at [746, 137] on button "Icon/Upload Upload" at bounding box center [727, 127] width 488 height 93
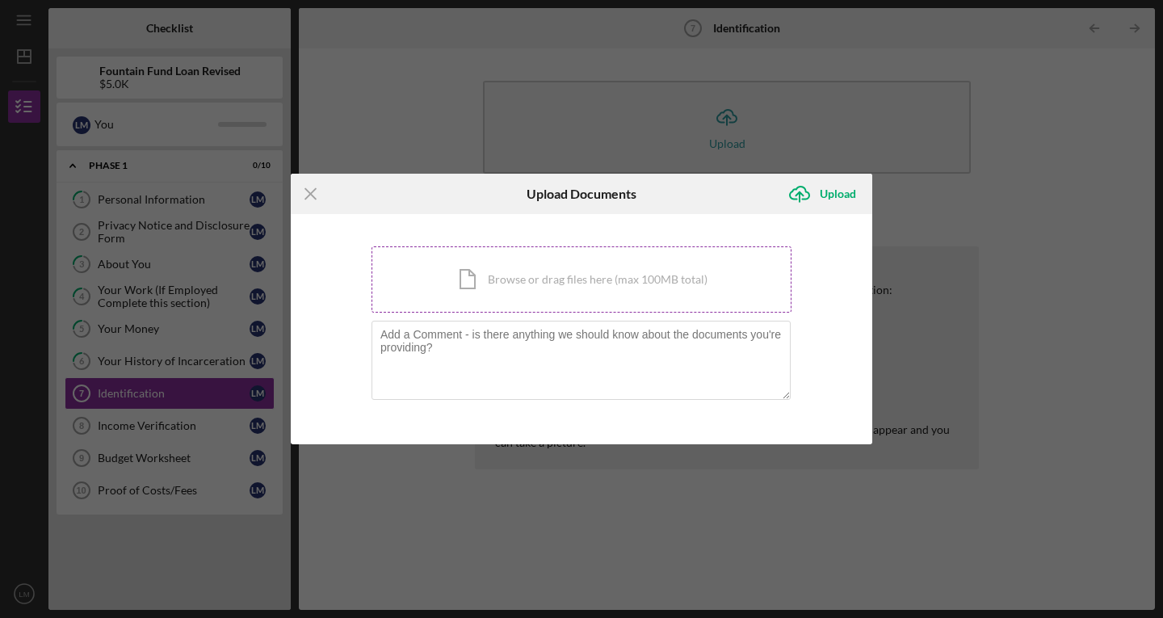
click at [481, 284] on div "Icon/Document Browse or drag files here (max 100MB total) Tap to choose files o…" at bounding box center [581, 279] width 420 height 66
click at [303, 194] on icon "Icon/Menu Close" at bounding box center [311, 194] width 40 height 40
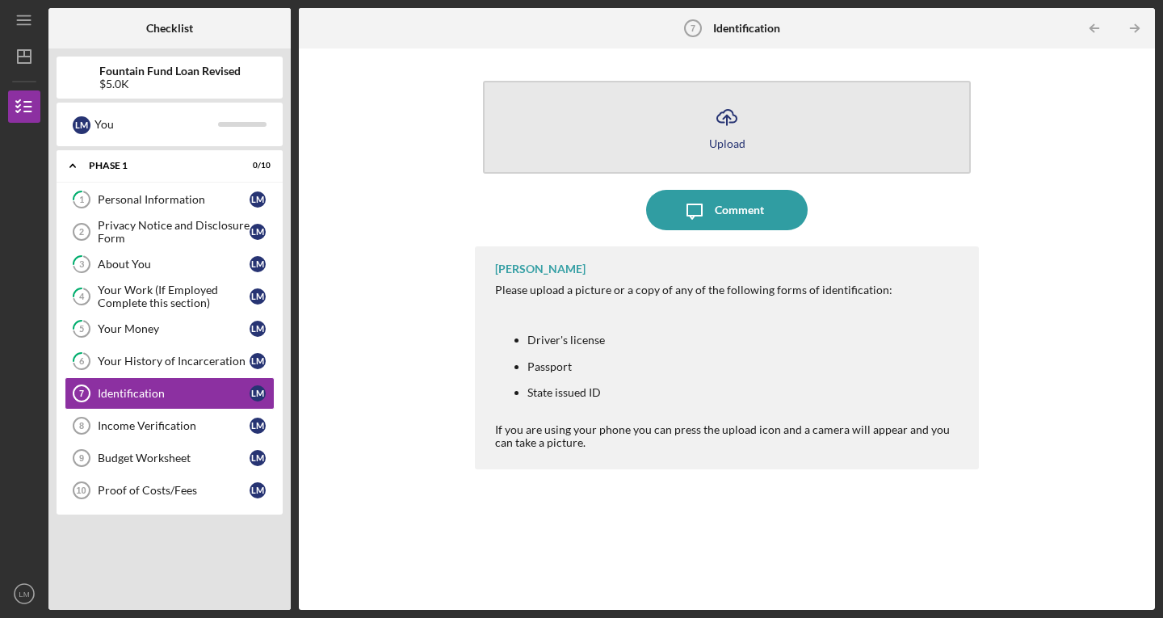
click at [700, 133] on button "Icon/Upload Upload" at bounding box center [727, 127] width 488 height 93
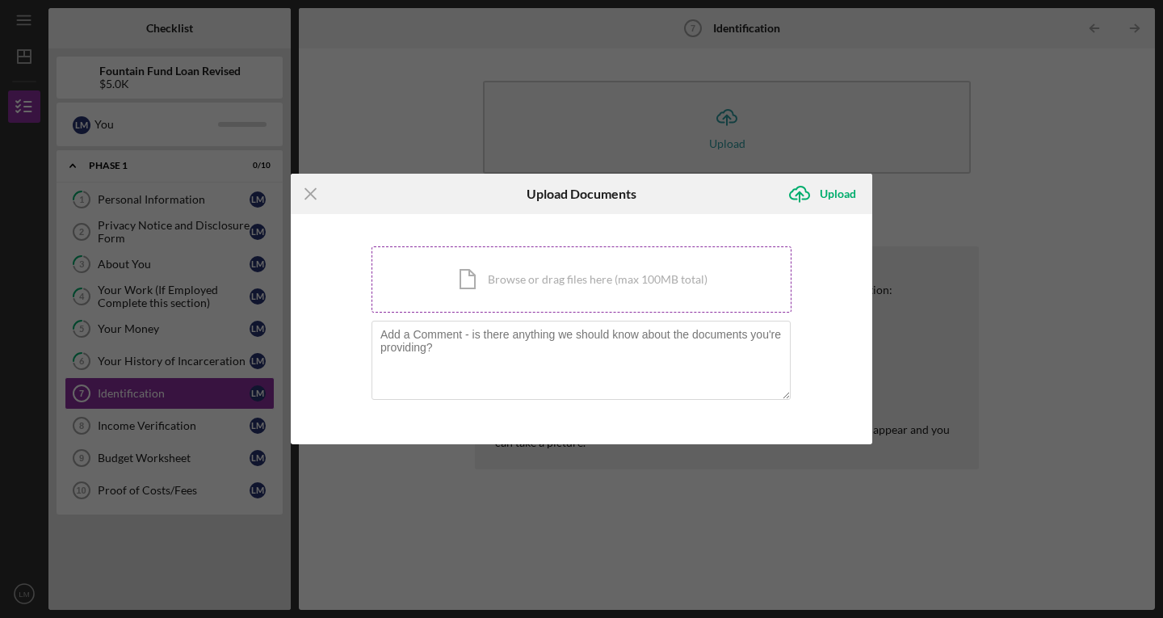
click at [529, 280] on div "Icon/Document Browse or drag files here (max 100MB total) Tap to choose files o…" at bounding box center [581, 279] width 420 height 66
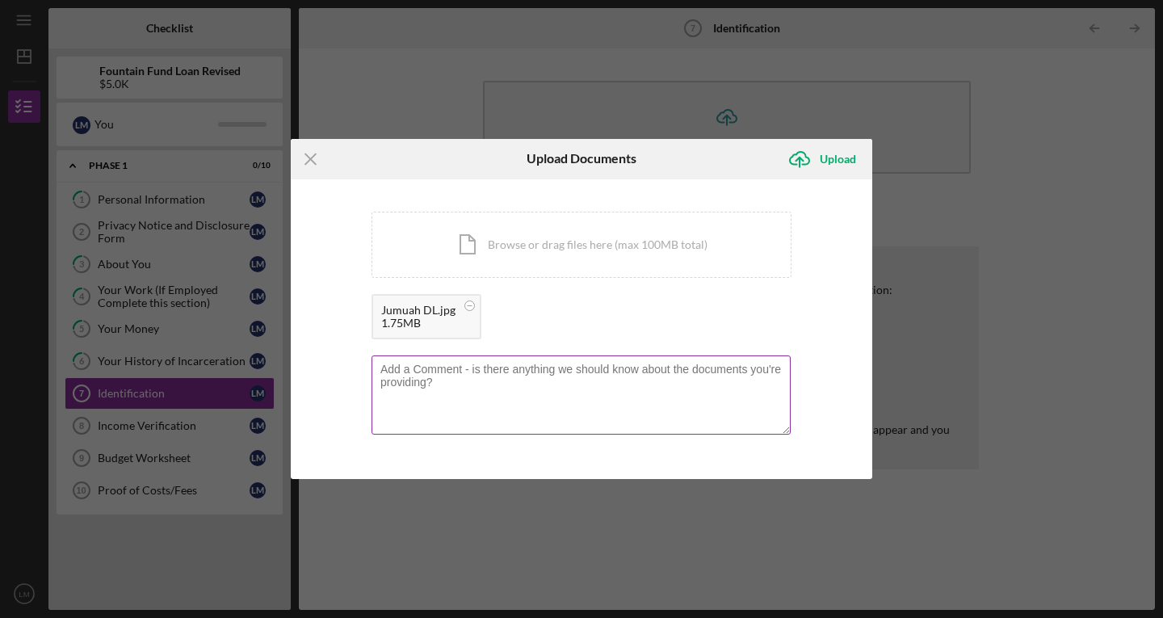
click at [475, 381] on textarea at bounding box center [580, 394] width 419 height 79
type textarea "Drivers License"
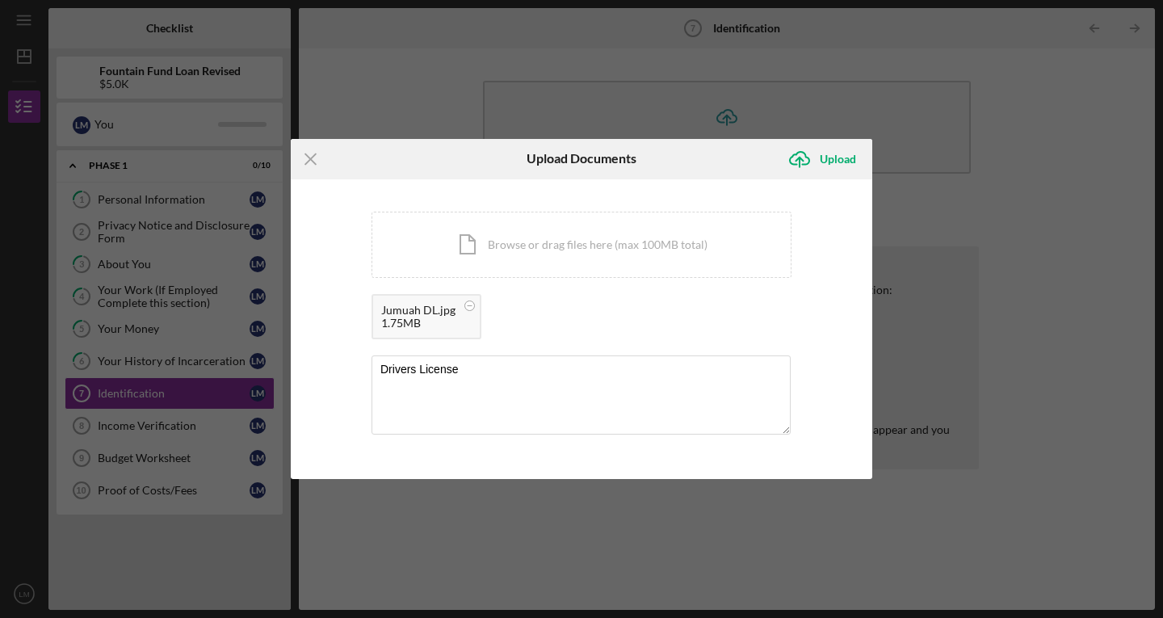
click at [592, 306] on div "Jumuah DL.jpg 1.75MB" at bounding box center [581, 320] width 420 height 53
click at [823, 156] on div "Upload" at bounding box center [838, 159] width 36 height 32
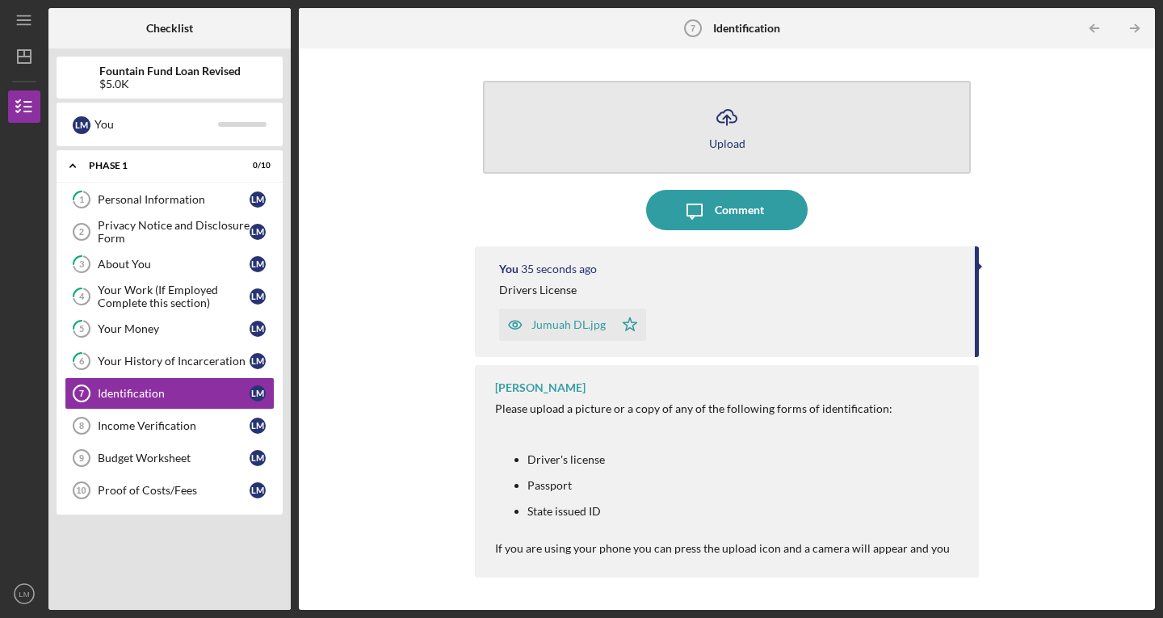
click at [694, 103] on button "Icon/Upload Upload" at bounding box center [727, 127] width 488 height 93
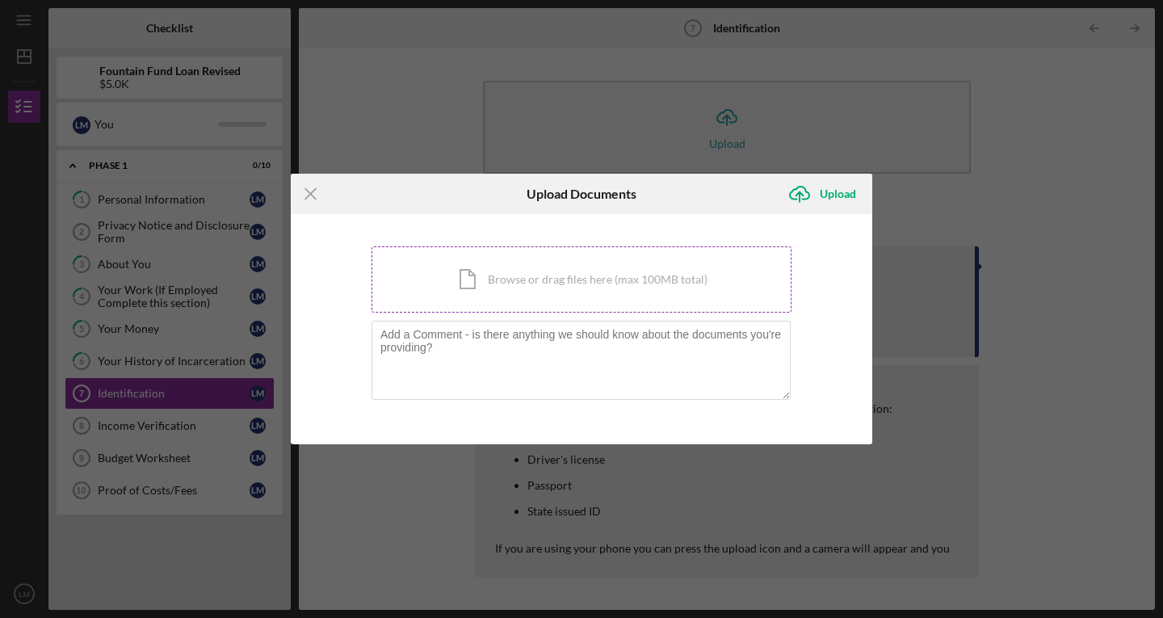
click at [472, 277] on div "Icon/Document Browse or drag files here (max 100MB total) Tap to choose files o…" at bounding box center [581, 279] width 420 height 66
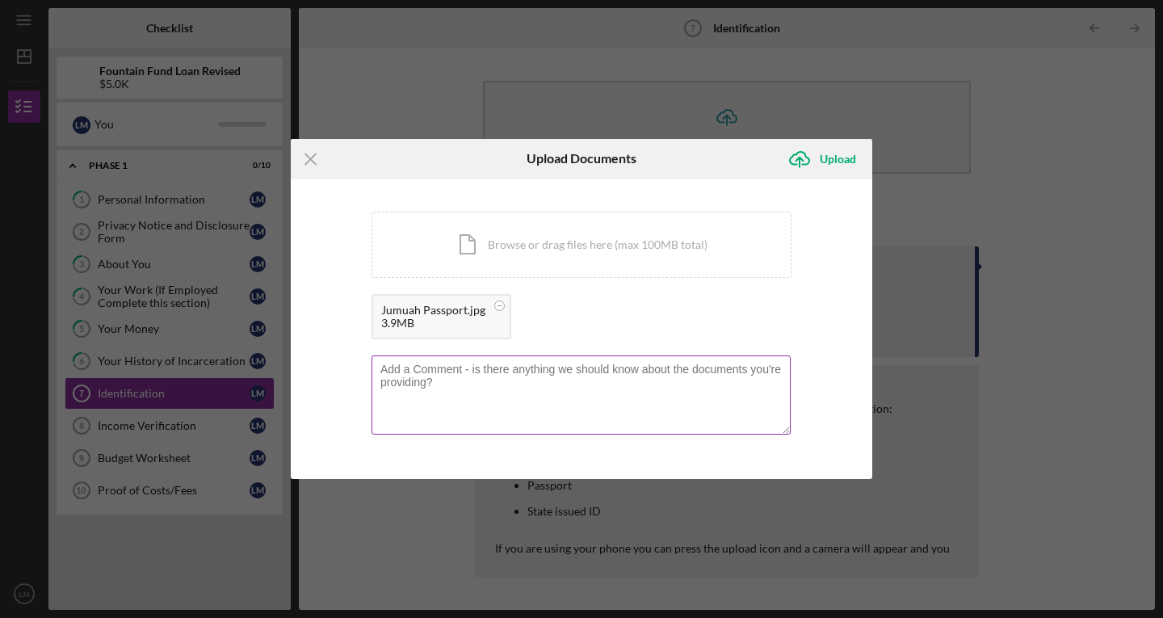
click at [489, 391] on textarea at bounding box center [580, 394] width 419 height 79
type textarea "Passport"
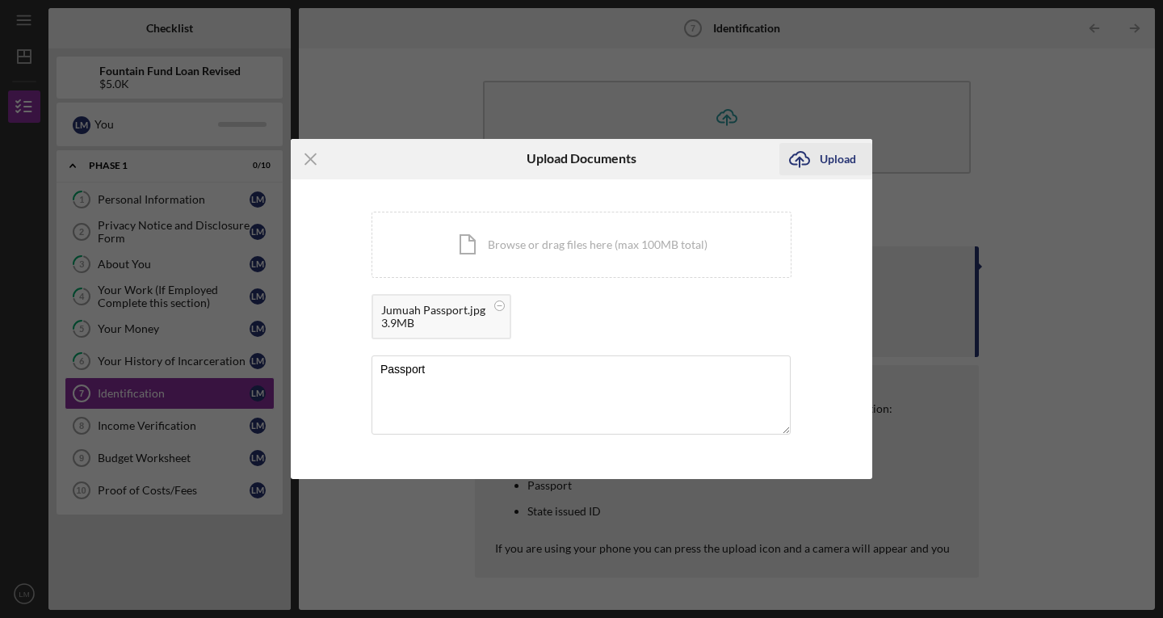
click at [846, 157] on div "Upload" at bounding box center [838, 159] width 36 height 32
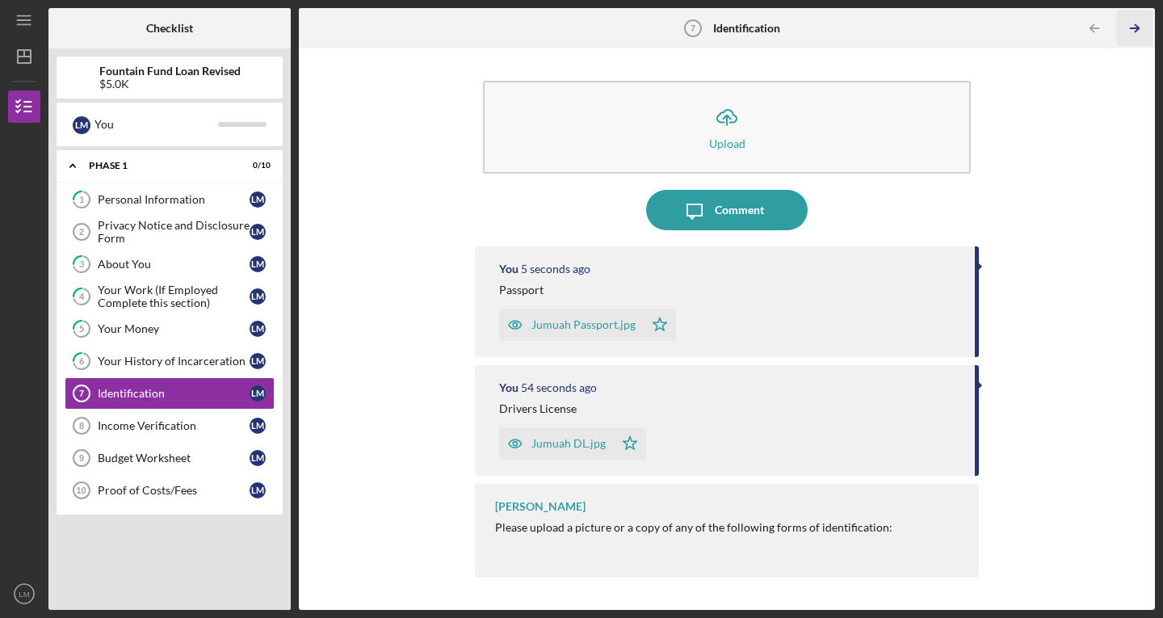
click at [1125, 26] on icon "Icon/Table Pagination Arrow" at bounding box center [1134, 28] width 36 height 36
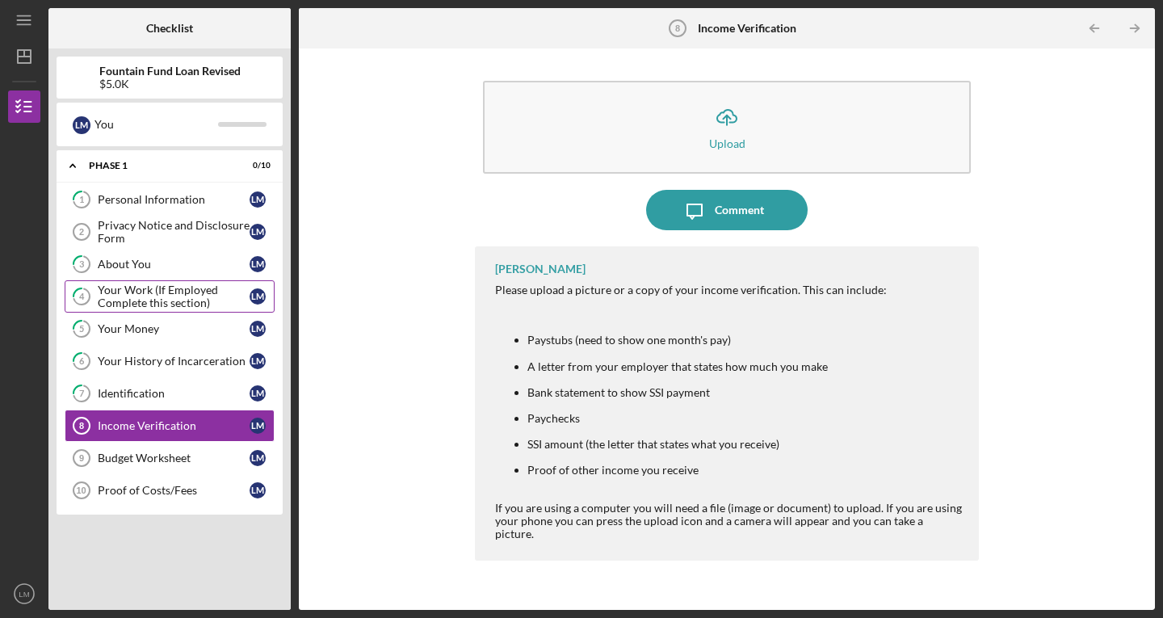
click at [153, 287] on div "Your Work (If Employed Complete this section)" at bounding box center [174, 296] width 152 height 26
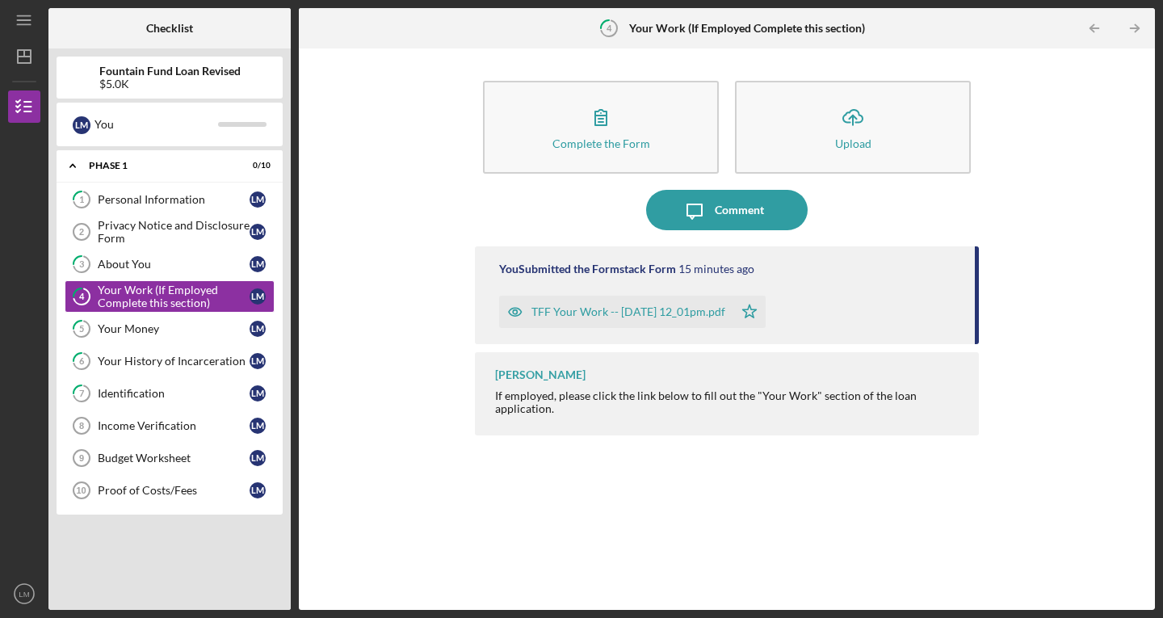
click at [595, 311] on div "TFF Your Work -- [DATE] 12_01pm.pdf" at bounding box center [628, 311] width 194 height 13
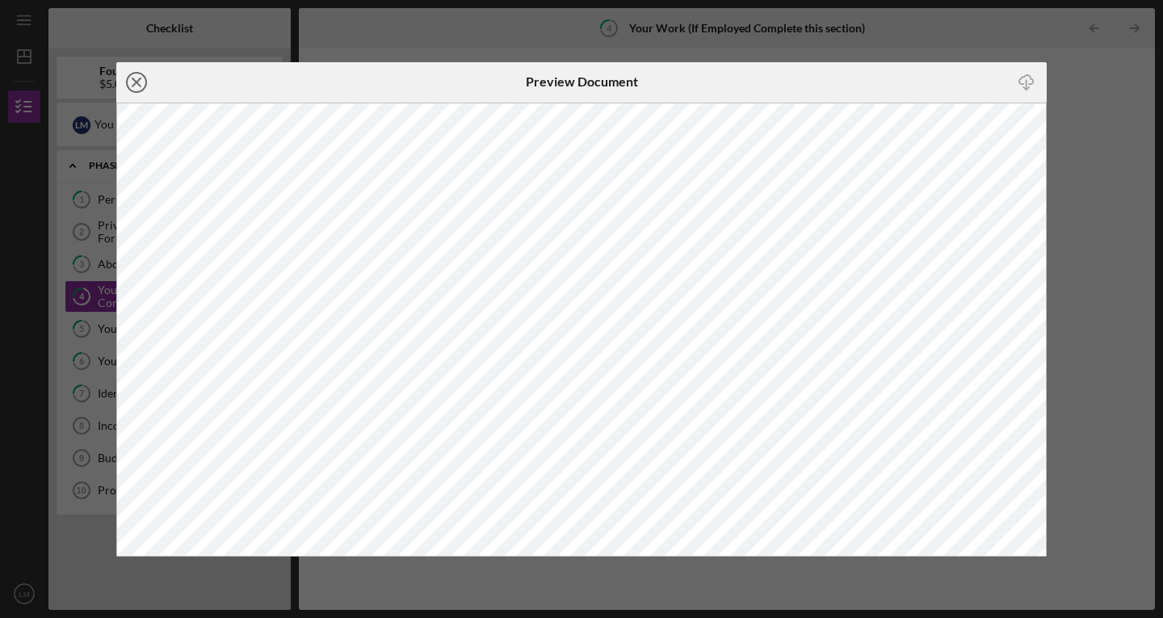
click at [142, 82] on icon "Icon/Close" at bounding box center [136, 82] width 40 height 40
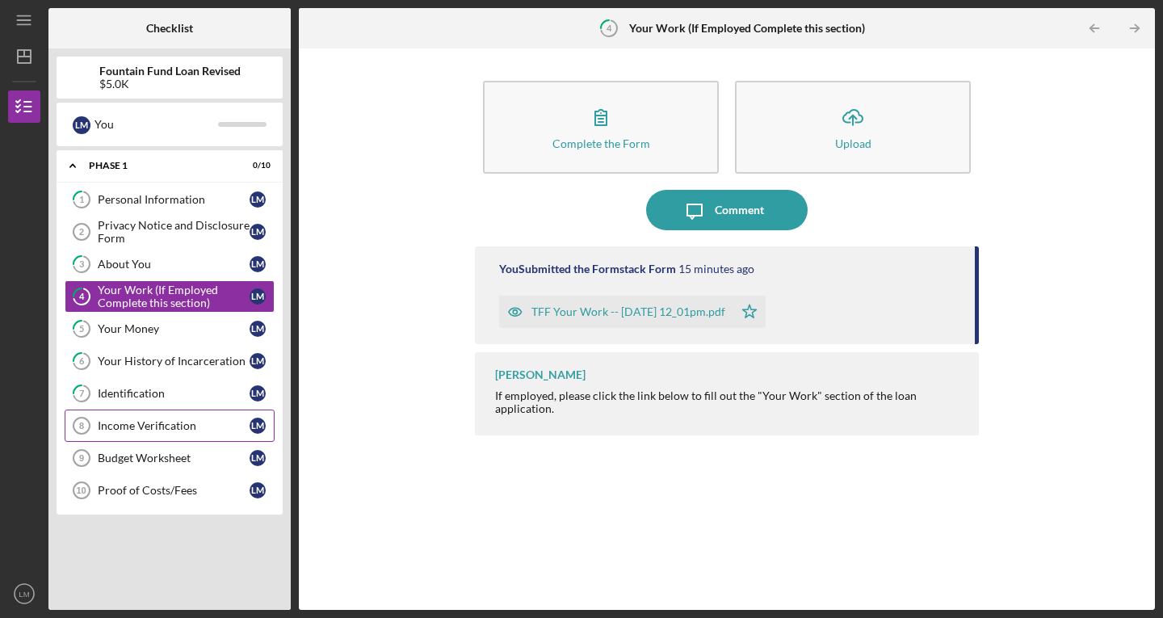
click at [168, 427] on div "Income Verification" at bounding box center [174, 425] width 152 height 13
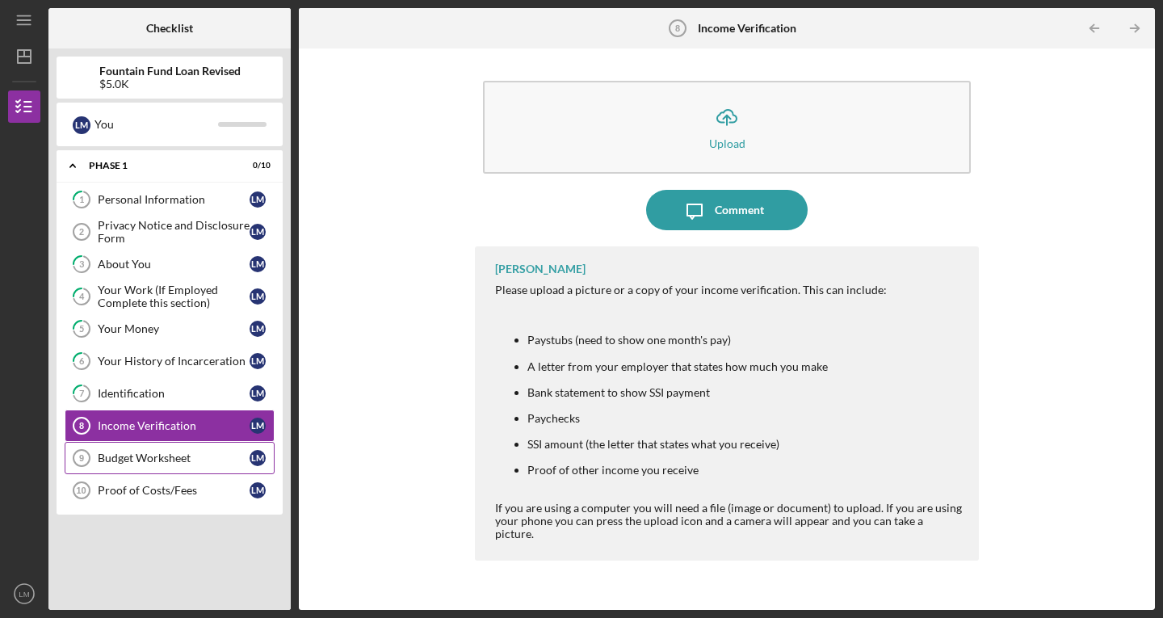
click at [157, 460] on div "Budget Worksheet" at bounding box center [174, 457] width 152 height 13
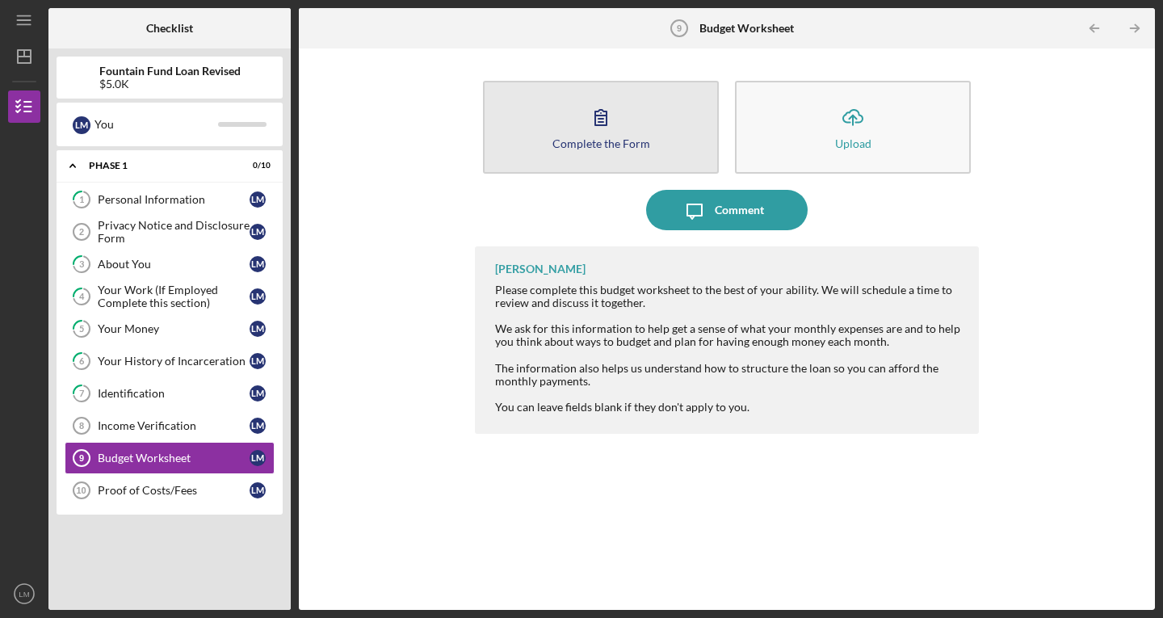
click at [579, 137] on div "Complete the Form" at bounding box center [601, 143] width 98 height 12
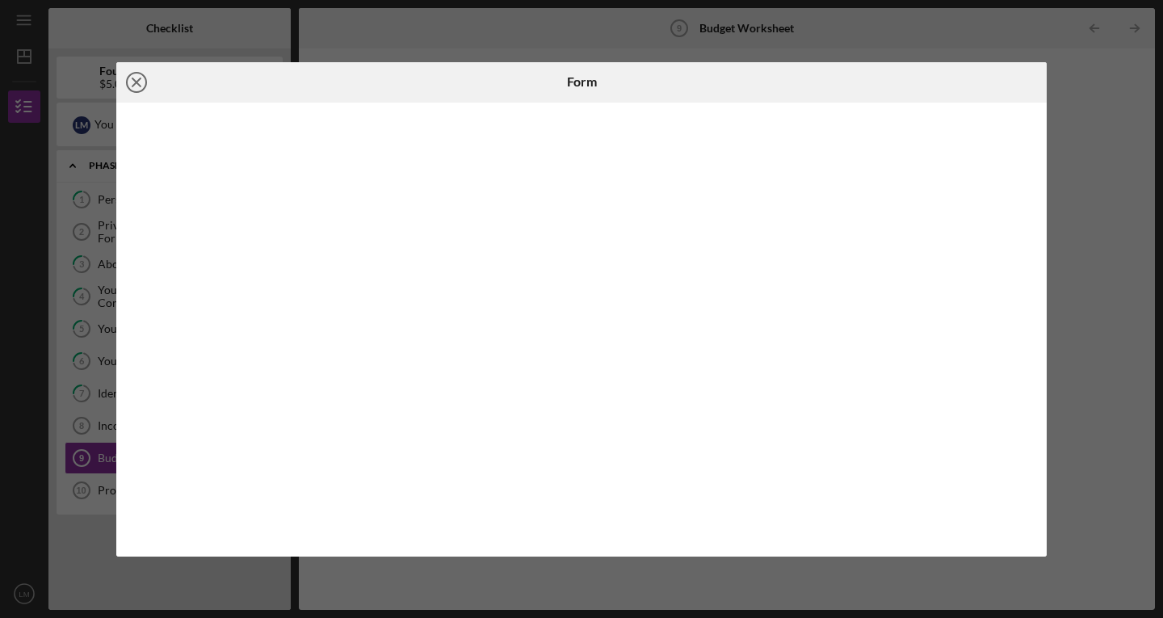
click at [131, 75] on circle at bounding box center [136, 82] width 19 height 19
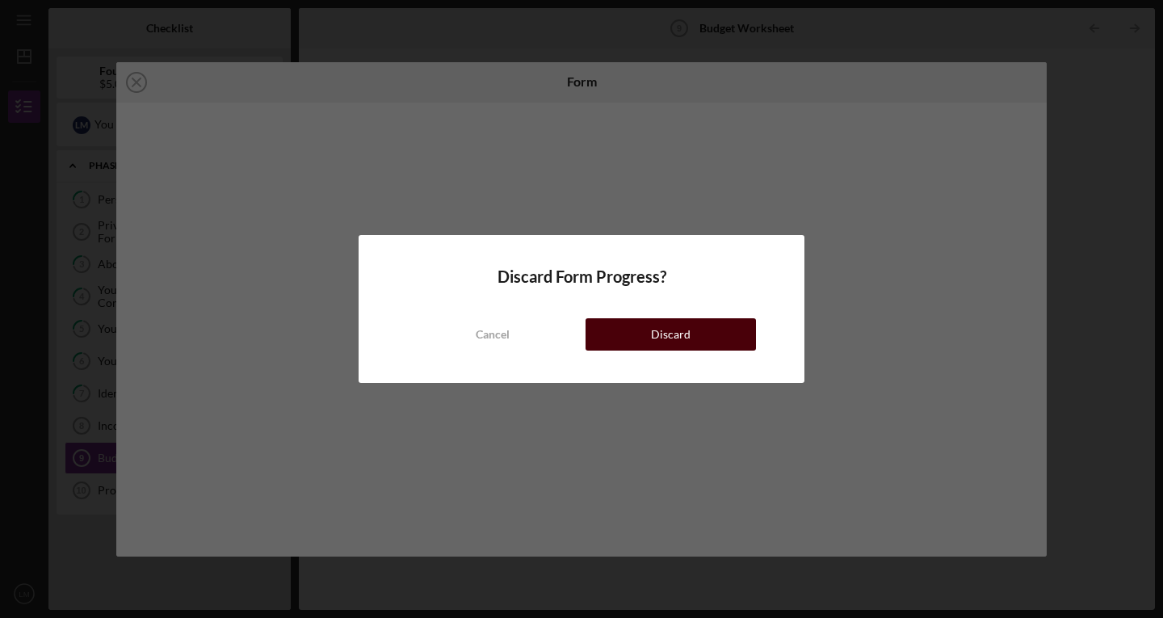
click at [652, 346] on div "Discard" at bounding box center [671, 334] width 40 height 32
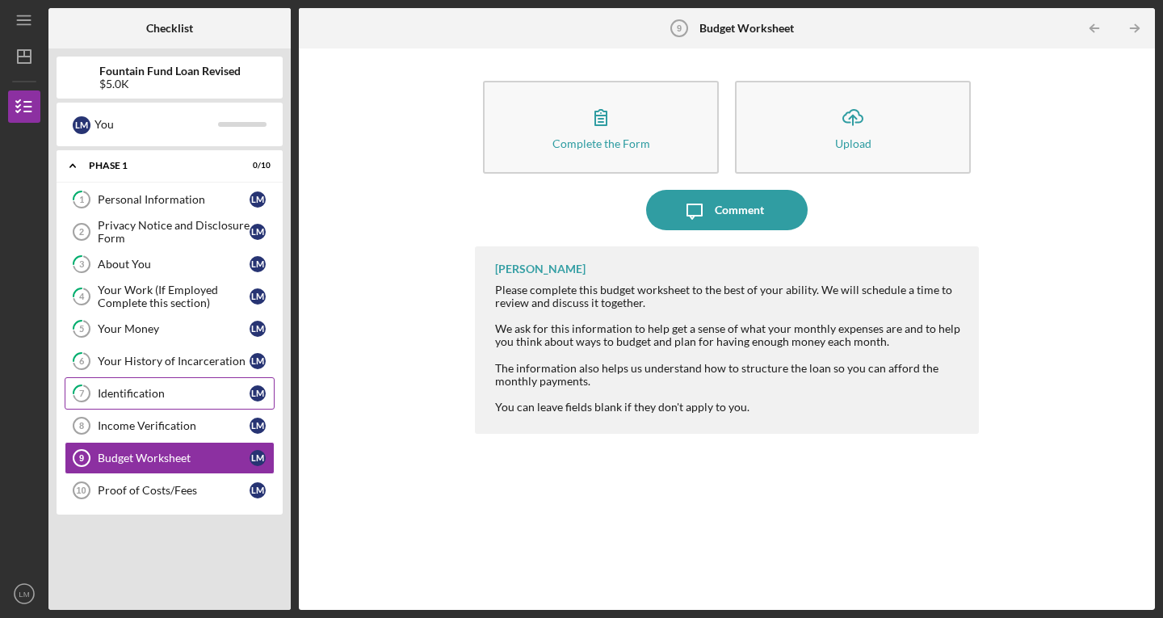
click at [132, 391] on div "Identification" at bounding box center [174, 393] width 152 height 13
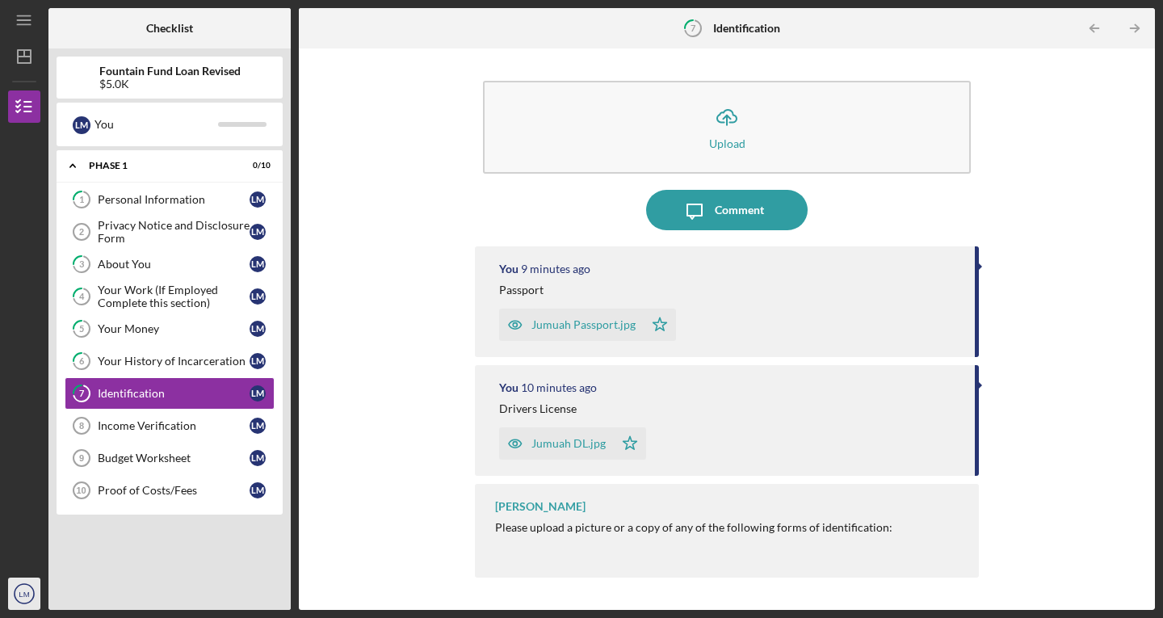
click at [20, 589] on text "LM" at bounding box center [24, 593] width 10 height 9
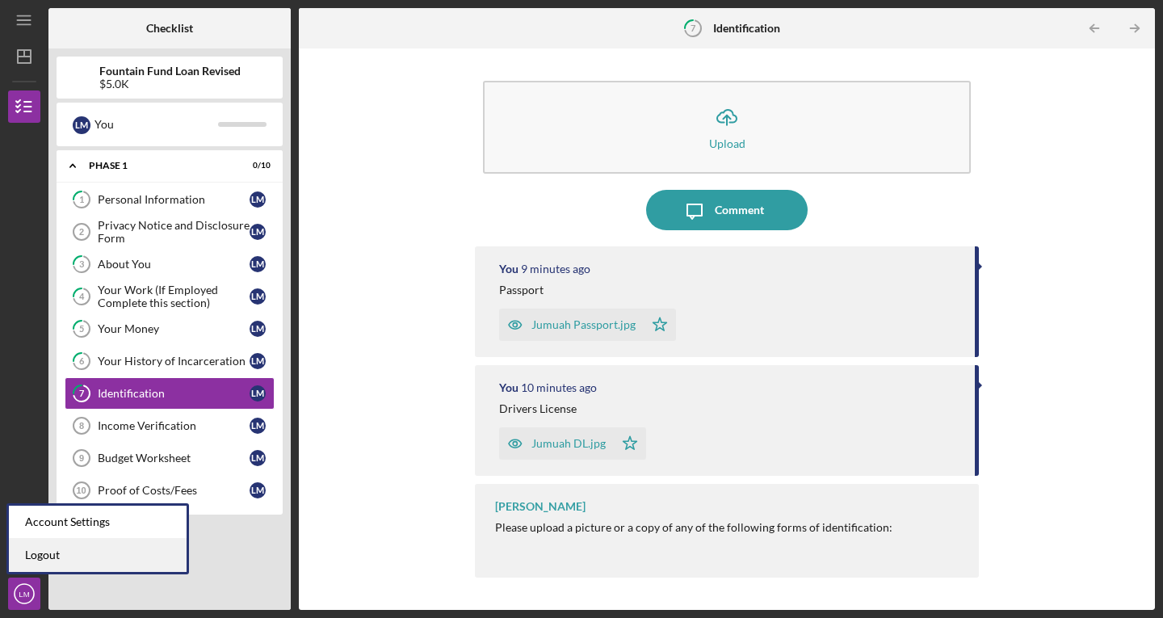
click at [51, 556] on link "Logout" at bounding box center [98, 555] width 178 height 33
